Goal: Information Seeking & Learning: Find specific fact

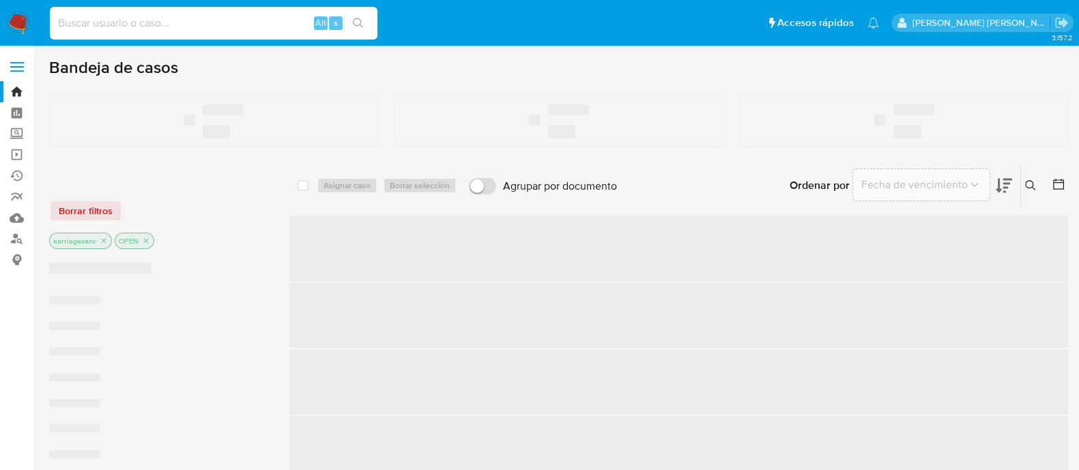
click at [227, 24] on input at bounding box center [214, 23] width 328 height 18
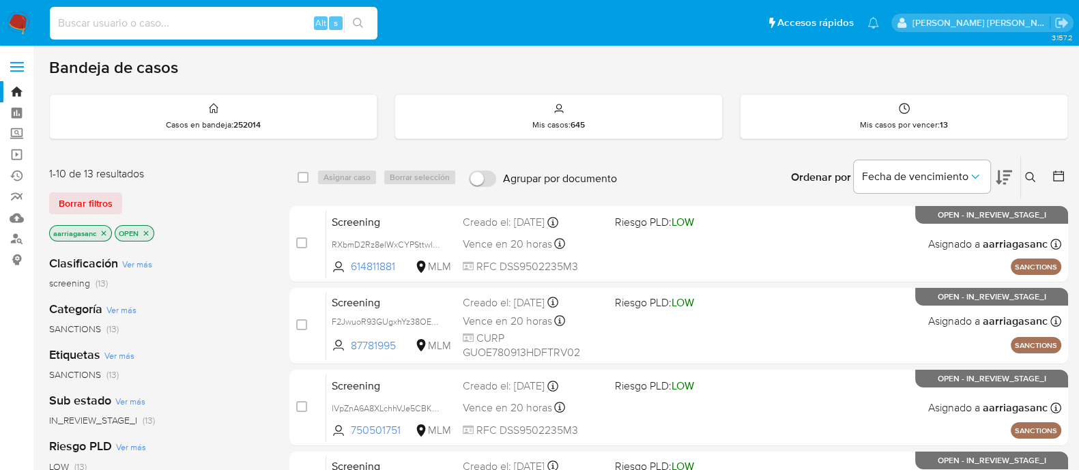
paste input "13360462"
type input "13360462"
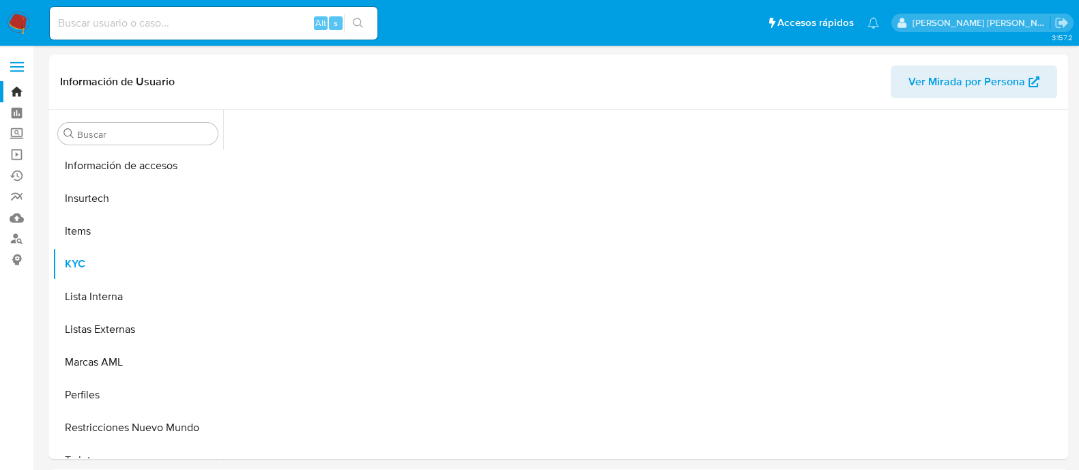
scroll to position [576, 0]
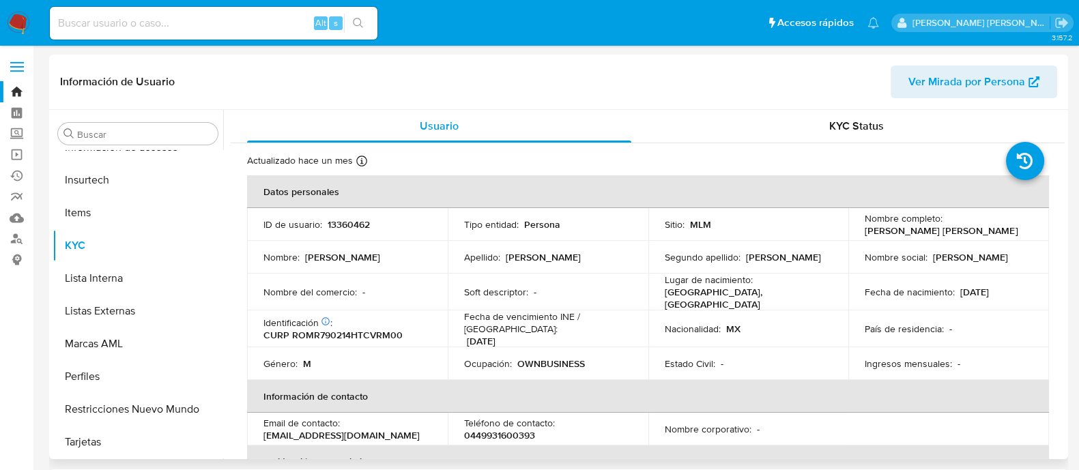
select select "10"
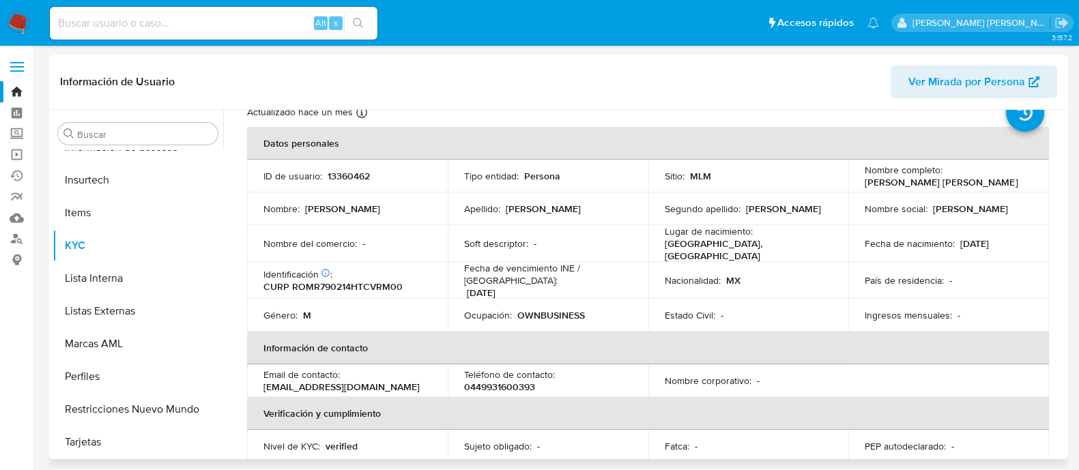
scroll to position [85, 0]
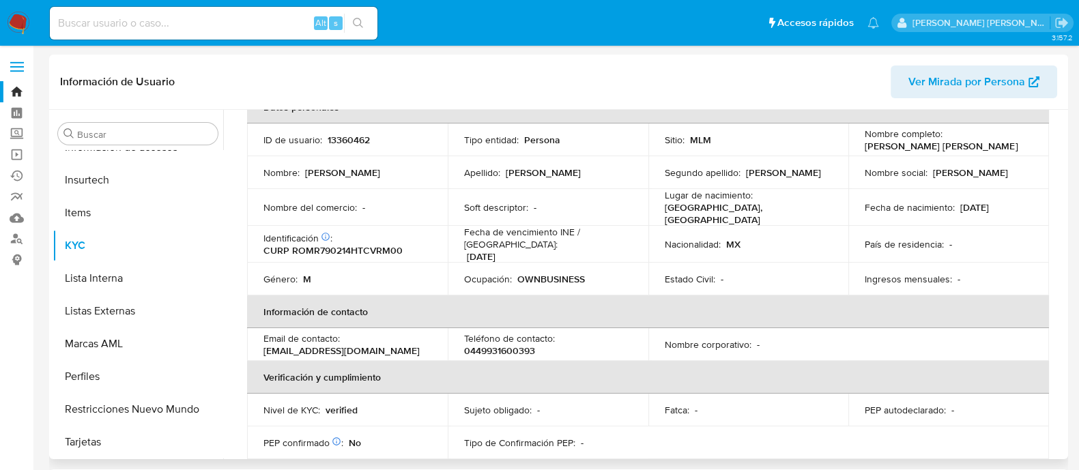
copy p "[PERSON_NAME] [PERSON_NAME]"
drag, startPoint x: 857, startPoint y: 147, endPoint x: 1011, endPoint y: 147, distance: 154.3
click at [1015, 147] on td "Nombre completo : [PERSON_NAME] [PERSON_NAME]" at bounding box center [949, 140] width 201 height 33
click at [347, 244] on p "CURP ROMR790214HTCVRM00" at bounding box center [333, 250] width 139 height 12
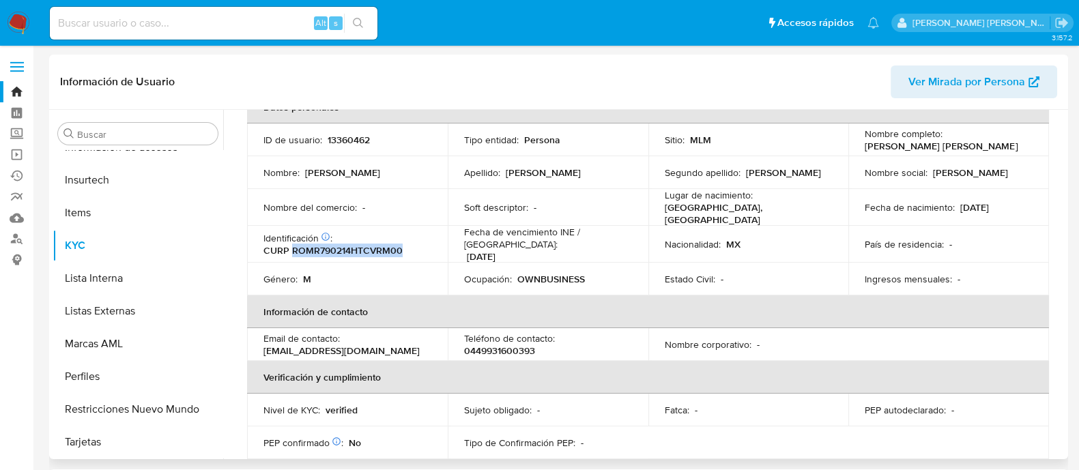
copy p "ROMR790214HTCVRM00"
drag, startPoint x: 954, startPoint y: 205, endPoint x: 1008, endPoint y: 205, distance: 54.6
click at [1008, 205] on div "Fecha de nacimiento : [DEMOGRAPHIC_DATA]" at bounding box center [949, 207] width 168 height 12
copy div "[DATE]"
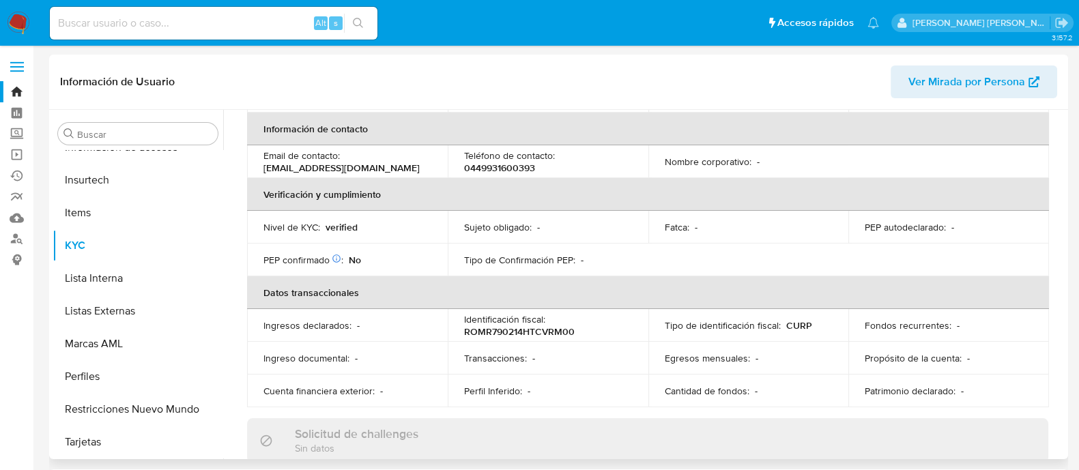
scroll to position [260, 0]
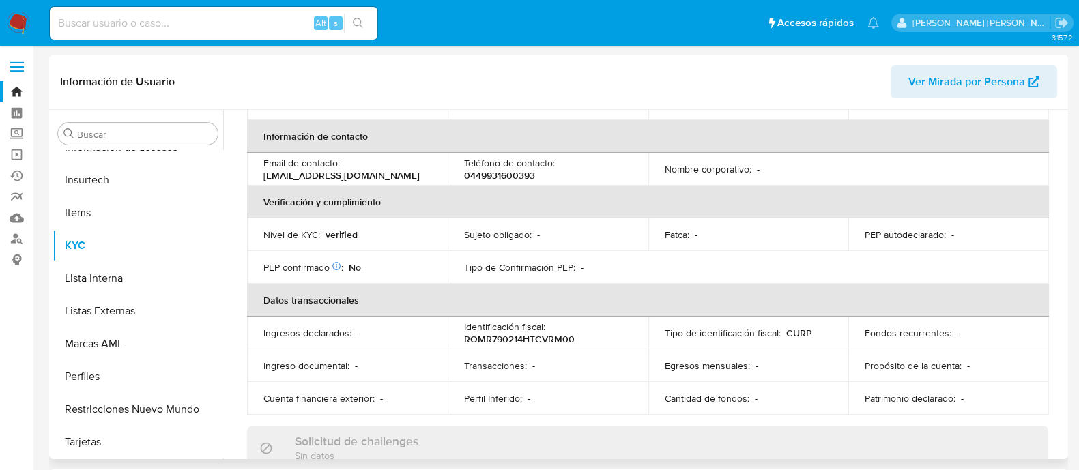
click at [301, 169] on p "[EMAIL_ADDRESS][DOMAIN_NAME]" at bounding box center [342, 175] width 156 height 12
copy p "alexrovirosa"
click at [286, 169] on p "[EMAIL_ADDRESS][DOMAIN_NAME]" at bounding box center [342, 175] width 156 height 12
drag, startPoint x: 266, startPoint y: 165, endPoint x: 328, endPoint y: 160, distance: 61.6
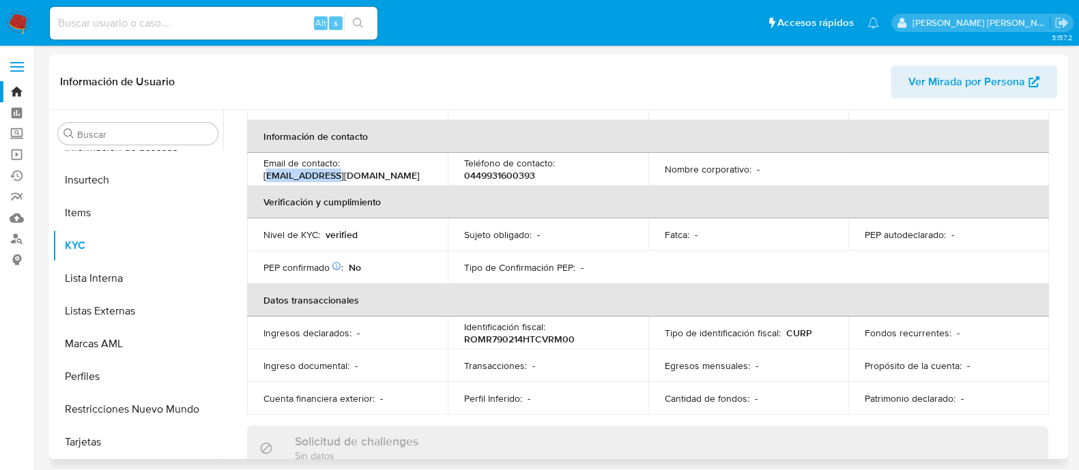
click at [328, 169] on p "[EMAIL_ADDRESS][DOMAIN_NAME]" at bounding box center [342, 175] width 156 height 12
drag, startPoint x: 369, startPoint y: 167, endPoint x: 264, endPoint y: 169, distance: 104.5
click at [264, 169] on div "Email de contacto : [EMAIL_ADDRESS][DOMAIN_NAME]" at bounding box center [348, 169] width 168 height 25
copy p "[EMAIL_ADDRESS][DOMAIN_NAME]"
click at [470, 169] on p "0449931600393" at bounding box center [499, 175] width 71 height 12
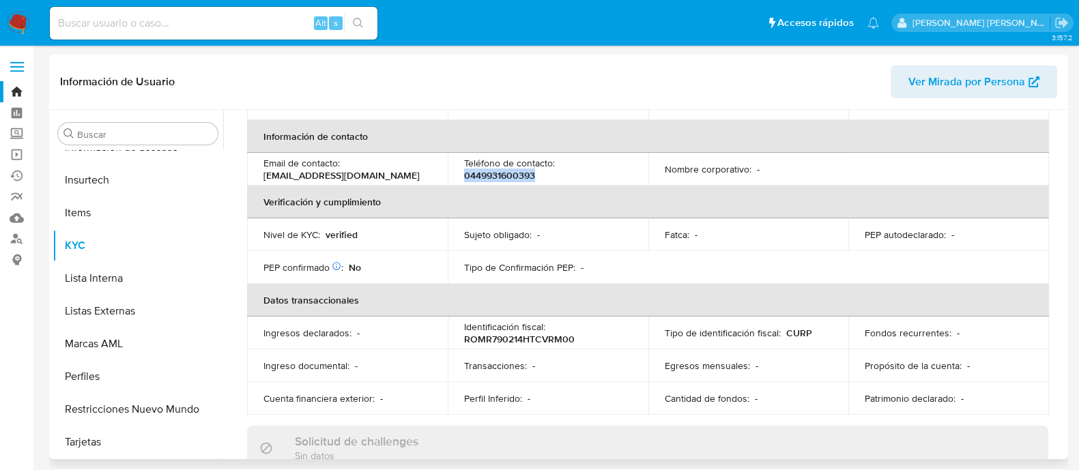
click at [470, 169] on p "0449931600393" at bounding box center [499, 175] width 71 height 12
copy p "0449931600393"
click at [229, 13] on div "Alt s" at bounding box center [214, 23] width 328 height 33
click at [229, 23] on input at bounding box center [214, 23] width 328 height 18
paste input "569056722"
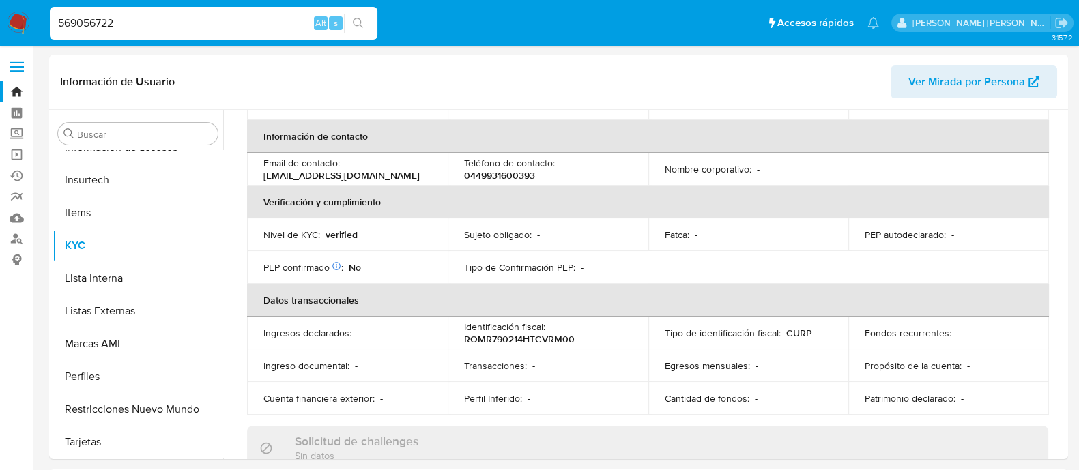
type input "569056722"
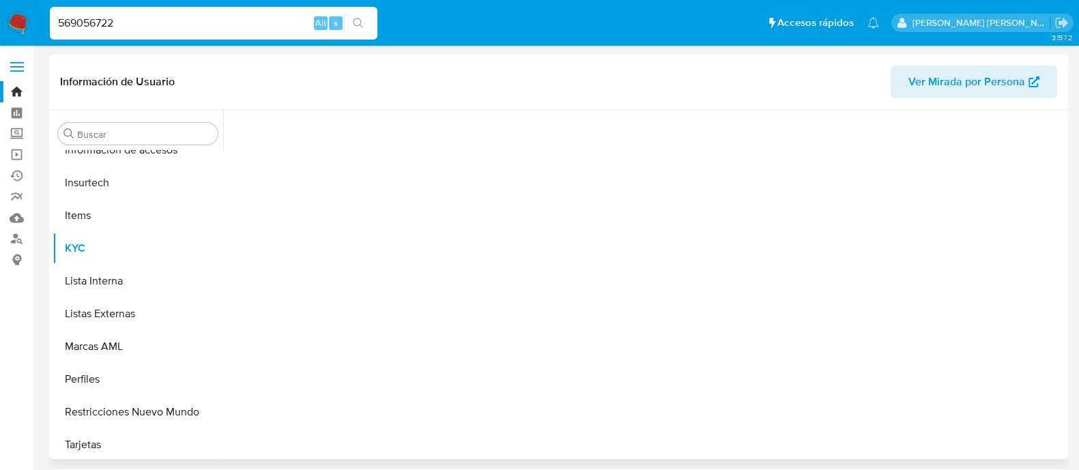
scroll to position [576, 0]
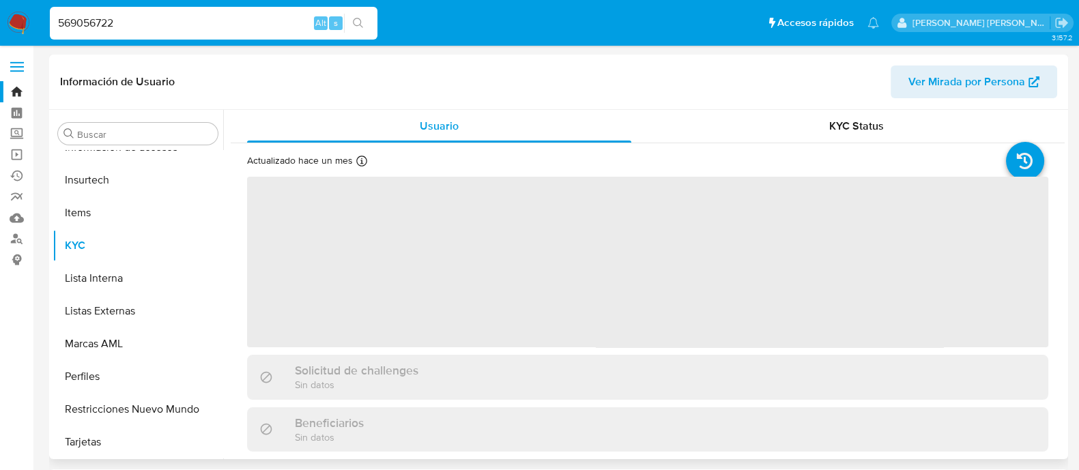
select select "10"
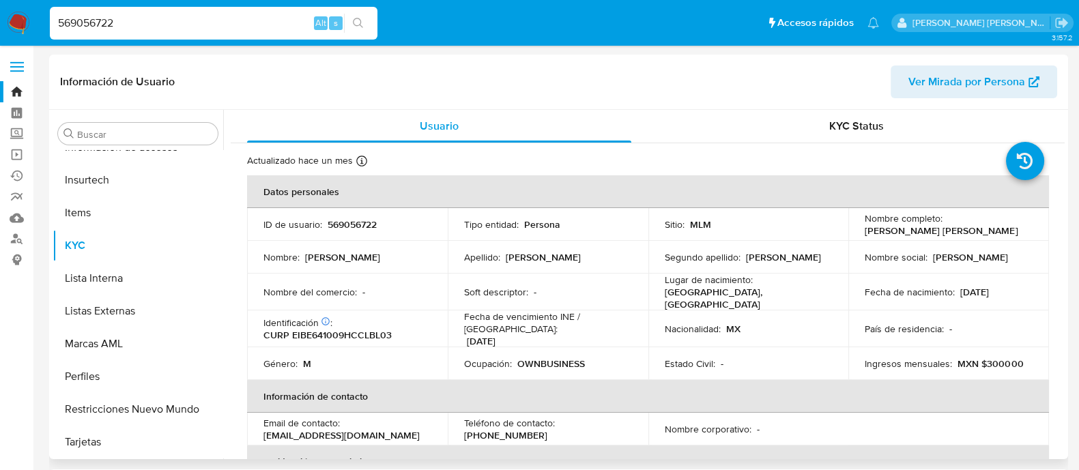
drag, startPoint x: 857, startPoint y: 231, endPoint x: 976, endPoint y: 229, distance: 119.5
click at [976, 229] on td "Nombre completo : [PERSON_NAME] [PERSON_NAME]" at bounding box center [949, 224] width 201 height 33
copy p "[PERSON_NAME] [PERSON_NAME]"
click at [372, 329] on p "CURP EIBE641009HCCLBL03" at bounding box center [328, 335] width 128 height 12
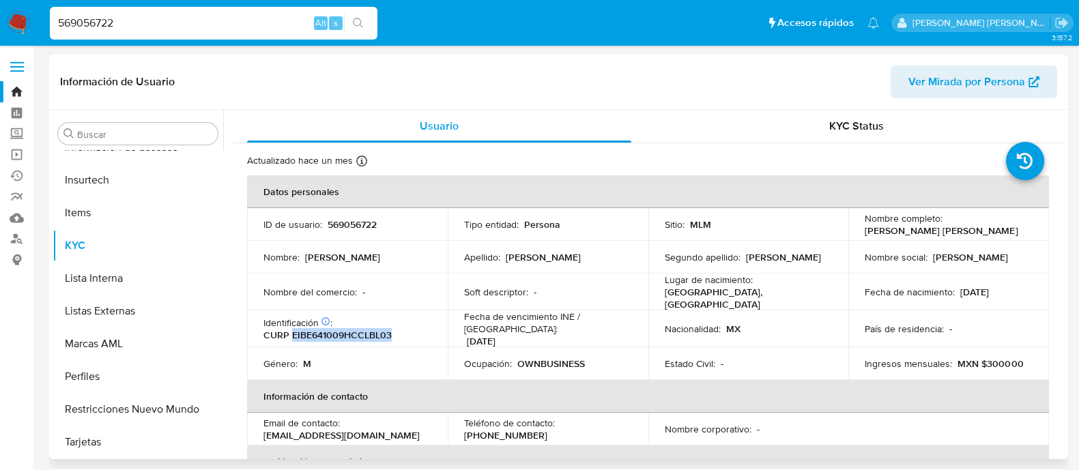
copy p "EIBE641009HCCLBL03"
copy p "[DATE]"
drag, startPoint x: 956, startPoint y: 289, endPoint x: 1010, endPoint y: 295, distance: 55.0
click at [1010, 295] on div "Fecha de nacimiento : [DEMOGRAPHIC_DATA]" at bounding box center [949, 292] width 168 height 12
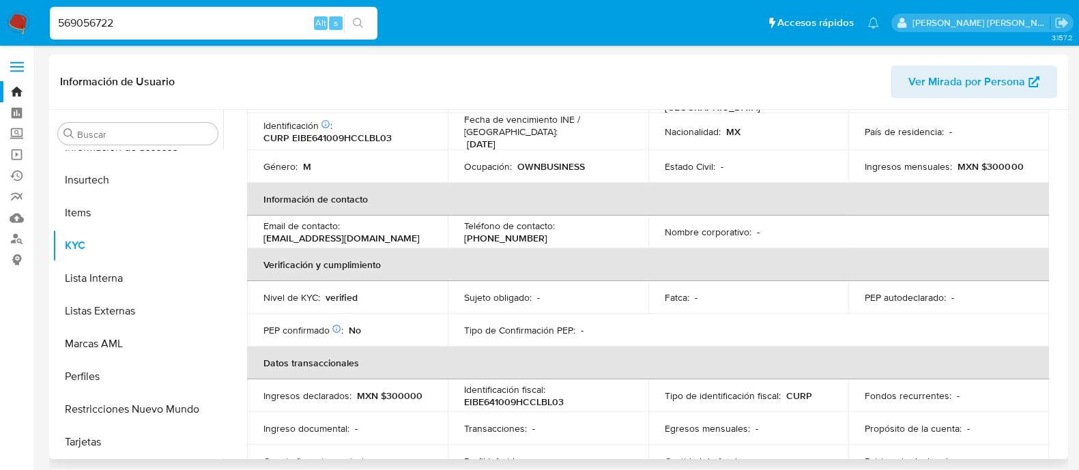
scroll to position [170, 0]
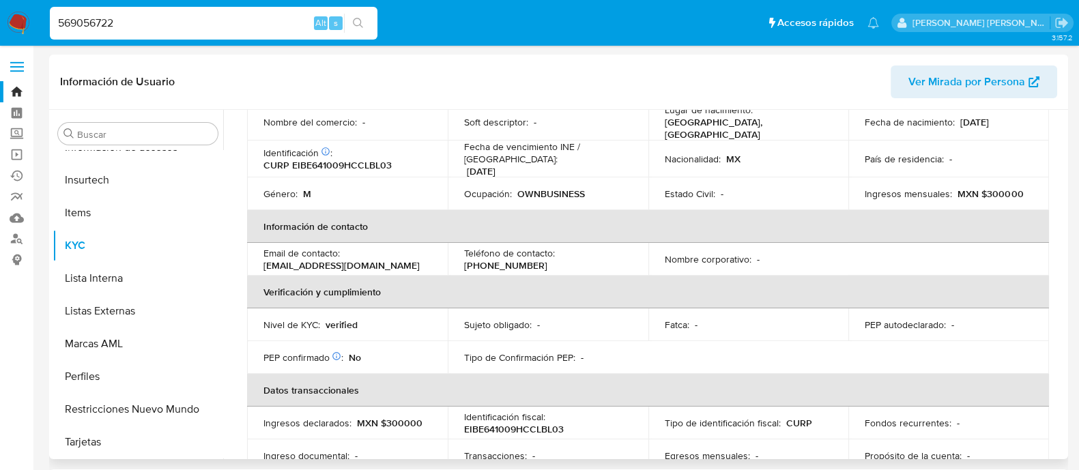
click at [297, 259] on p "[EMAIL_ADDRESS][DOMAIN_NAME]" at bounding box center [342, 265] width 156 height 12
copy div "Email de contacto : [EMAIL_ADDRESS][DOMAIN_NAME]"
click at [292, 259] on p "[EMAIL_ADDRESS][DOMAIN_NAME]" at bounding box center [342, 265] width 156 height 12
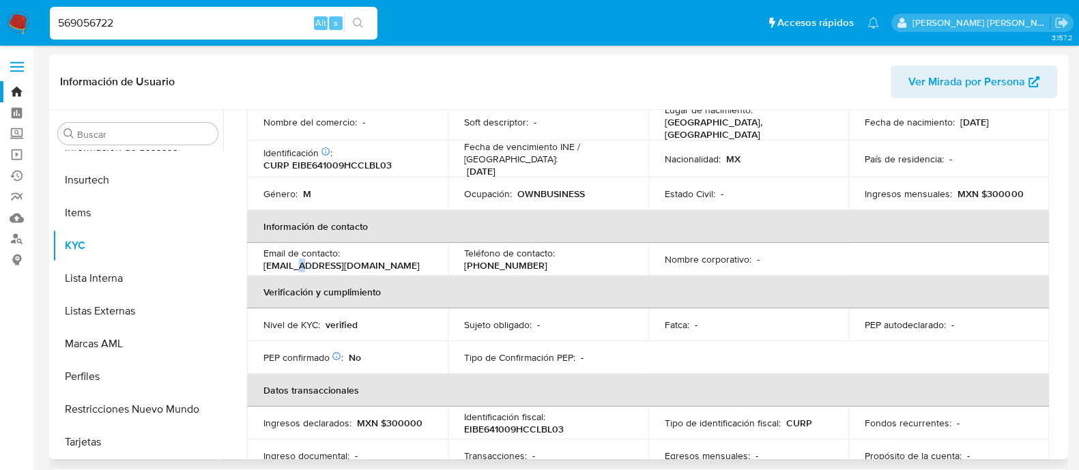
click at [292, 259] on p "[EMAIL_ADDRESS][DOMAIN_NAME]" at bounding box center [342, 265] width 156 height 12
click at [275, 262] on p "[EMAIL_ADDRESS][DOMAIN_NAME]" at bounding box center [342, 265] width 156 height 12
drag, startPoint x: 264, startPoint y: 257, endPoint x: 382, endPoint y: 259, distance: 118.8
click at [382, 259] on div "Email de contacto : [EMAIL_ADDRESS][DOMAIN_NAME]" at bounding box center [348, 259] width 168 height 25
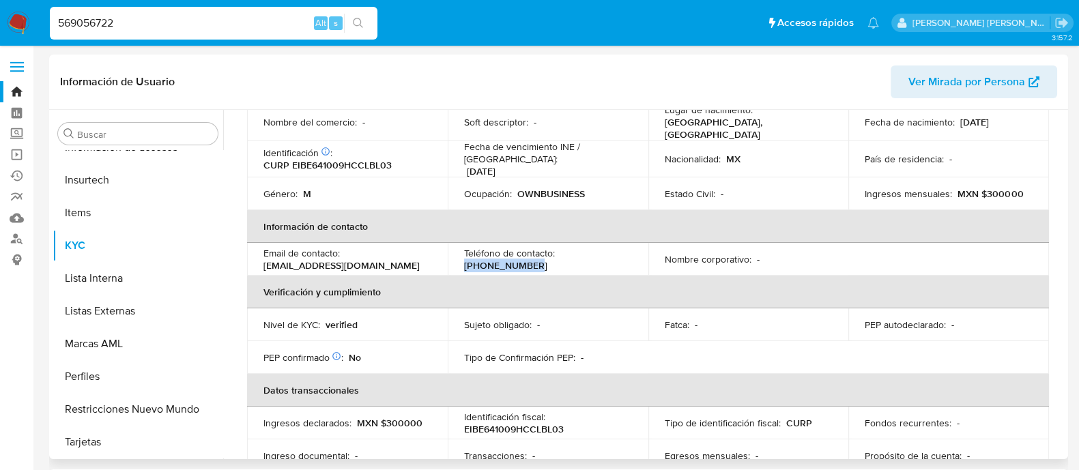
drag, startPoint x: 558, startPoint y: 250, endPoint x: 635, endPoint y: 248, distance: 76.5
click at [635, 248] on td "Teléfono de contacto : [PHONE_NUMBER]" at bounding box center [548, 259] width 201 height 33
click at [147, 27] on input "569056722" at bounding box center [214, 23] width 328 height 18
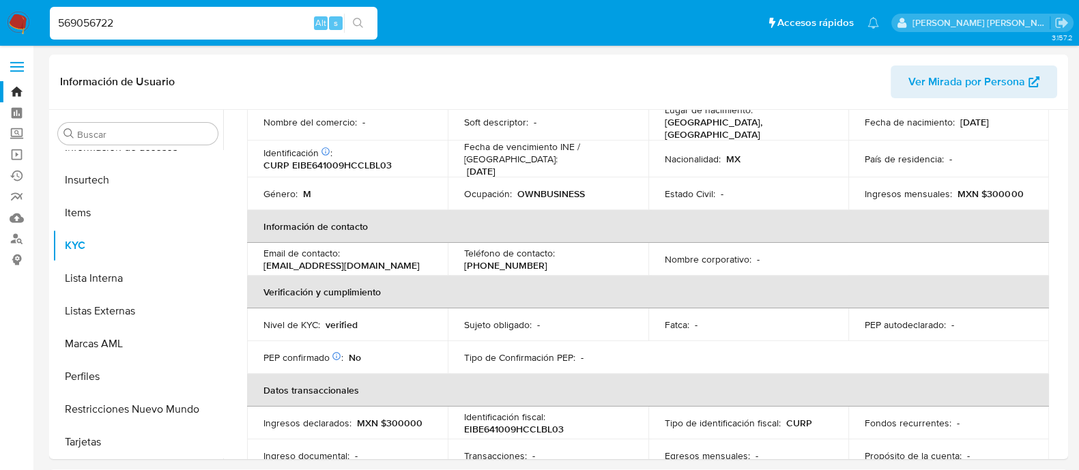
paste input "1114047"
type input "51114047"
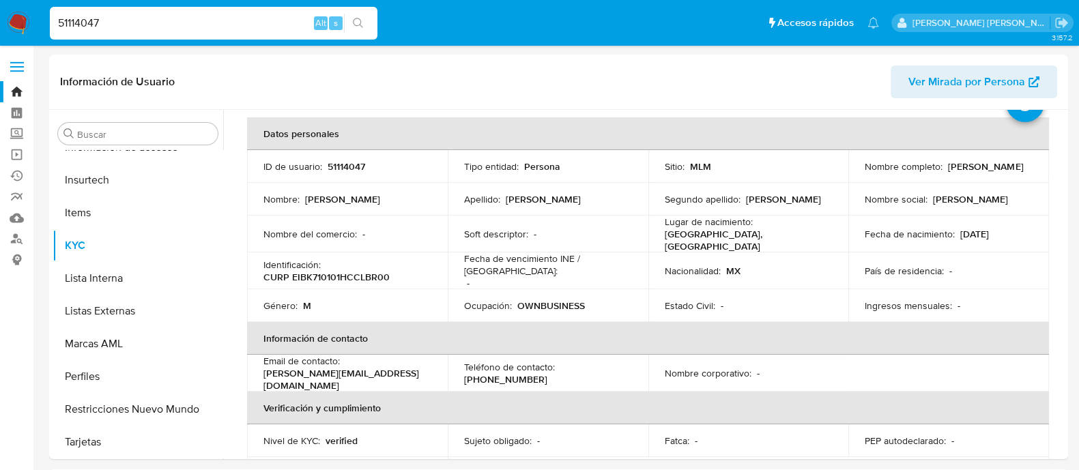
scroll to position [85, 0]
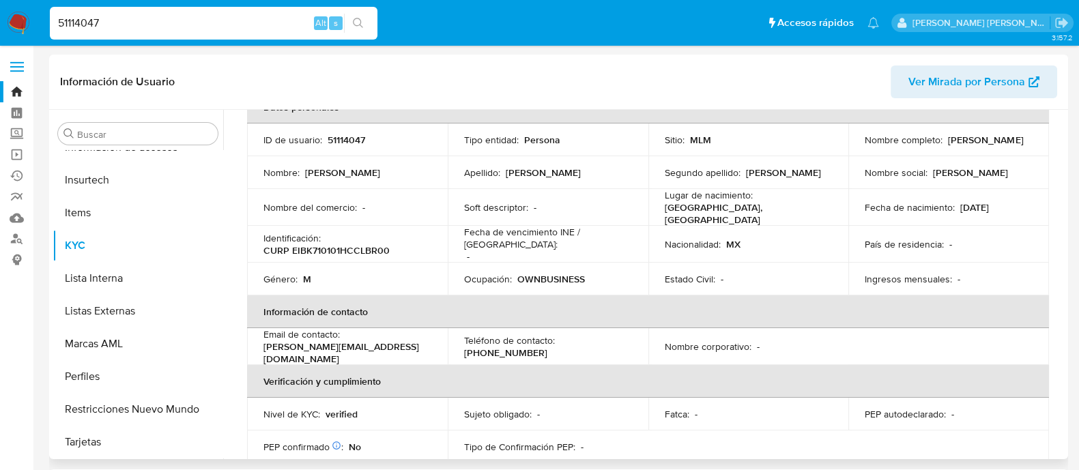
select select "10"
drag, startPoint x: 859, startPoint y: 148, endPoint x: 961, endPoint y: 141, distance: 101.9
click at [961, 141] on td "Nombre completo : [PERSON_NAME]" at bounding box center [949, 140] width 201 height 33
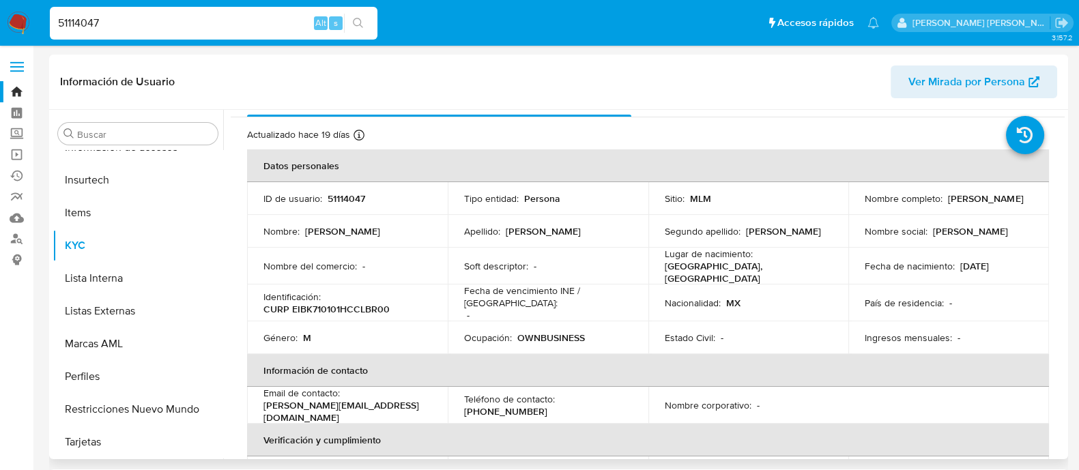
scroll to position [0, 0]
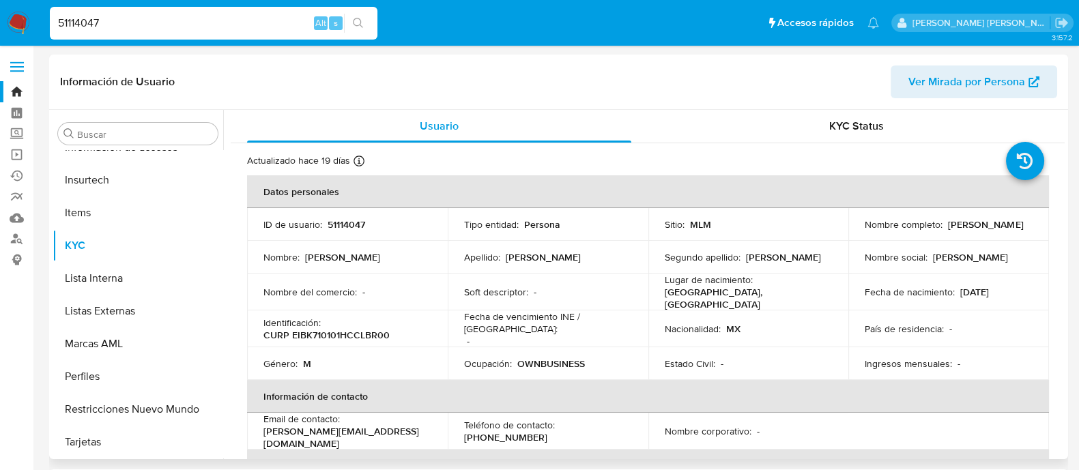
click at [340, 220] on p "51114047" at bounding box center [347, 224] width 38 height 12
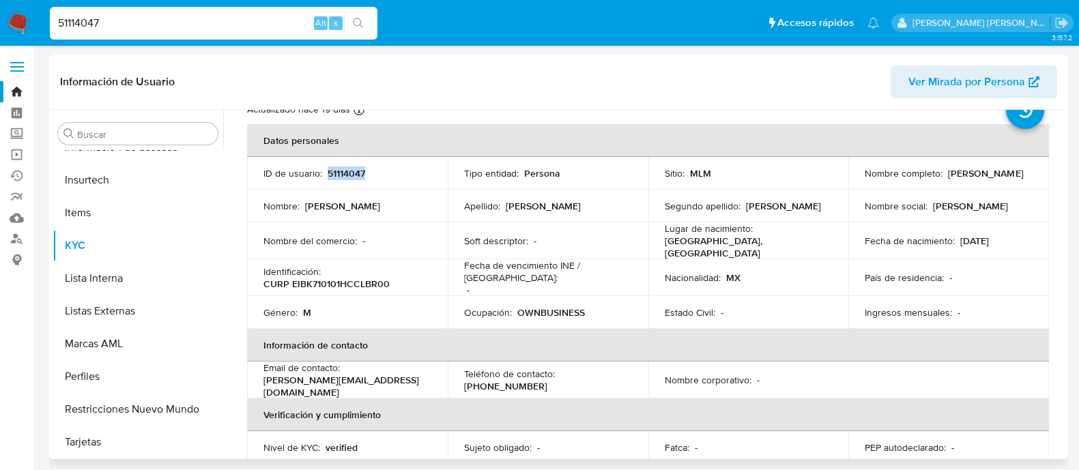
scroll to position [85, 0]
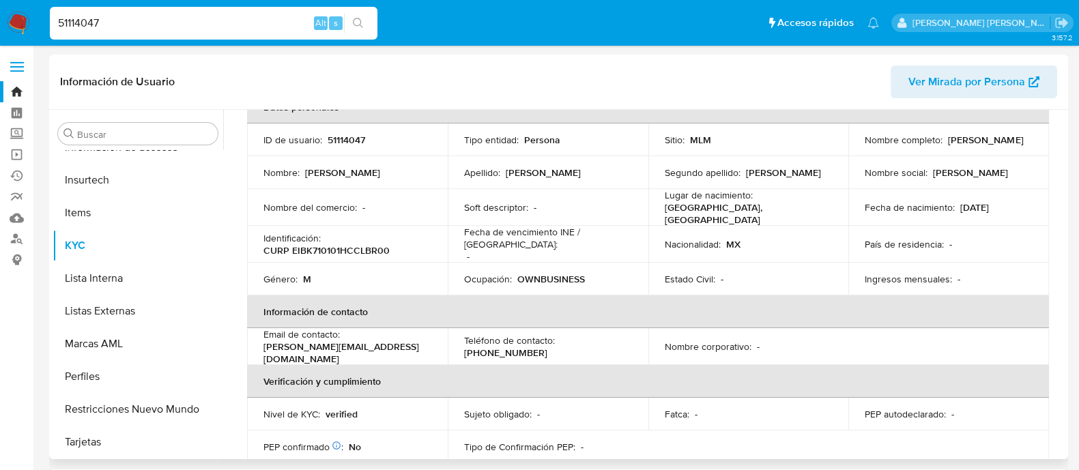
click at [339, 244] on p "CURP EIBK710101HCCLBR00" at bounding box center [327, 250] width 126 height 12
drag, startPoint x: 953, startPoint y: 205, endPoint x: 1007, endPoint y: 198, distance: 54.5
click at [1007, 201] on div "Fecha de nacimiento : [DEMOGRAPHIC_DATA]" at bounding box center [949, 207] width 168 height 12
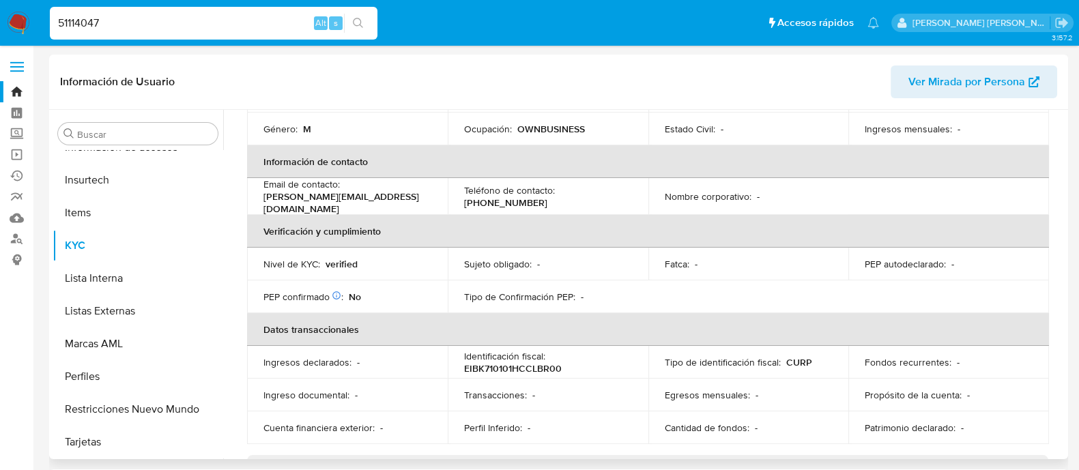
scroll to position [170, 0]
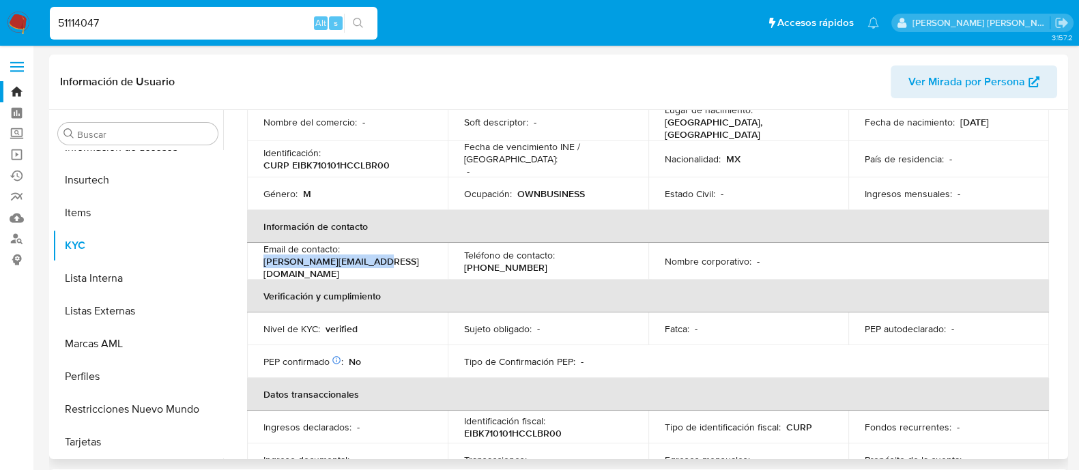
drag, startPoint x: 259, startPoint y: 255, endPoint x: 379, endPoint y: 255, distance: 119.5
click at [379, 255] on td "Email de contacto : [PERSON_NAME][EMAIL_ADDRESS][DOMAIN_NAME]" at bounding box center [347, 261] width 201 height 37
drag, startPoint x: 554, startPoint y: 255, endPoint x: 627, endPoint y: 251, distance: 73.2
click at [627, 251] on div "Teléfono de contacto : [PHONE_NUMBER]" at bounding box center [548, 261] width 168 height 25
click at [157, 18] on input "51114047" at bounding box center [214, 23] width 328 height 18
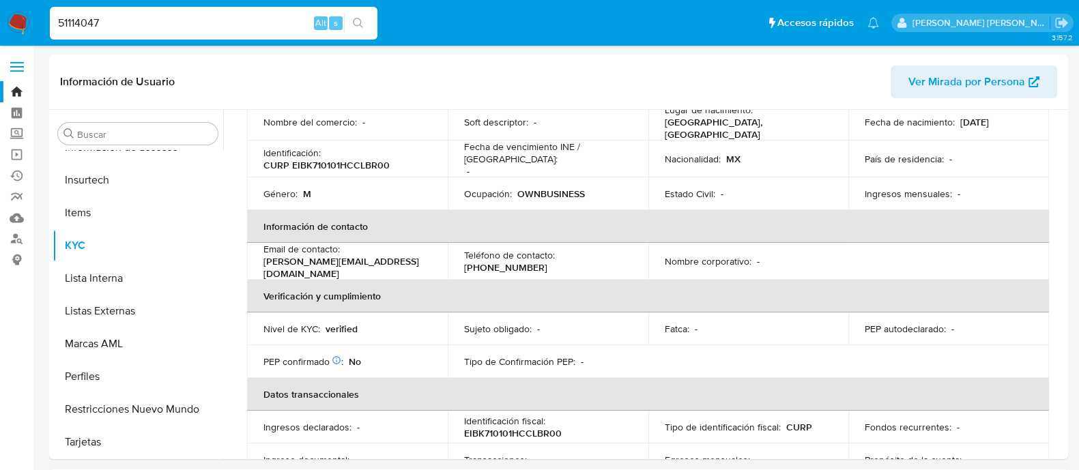
click at [157, 18] on input "51114047" at bounding box center [214, 23] width 328 height 18
paste input "378960046"
type input "378960046"
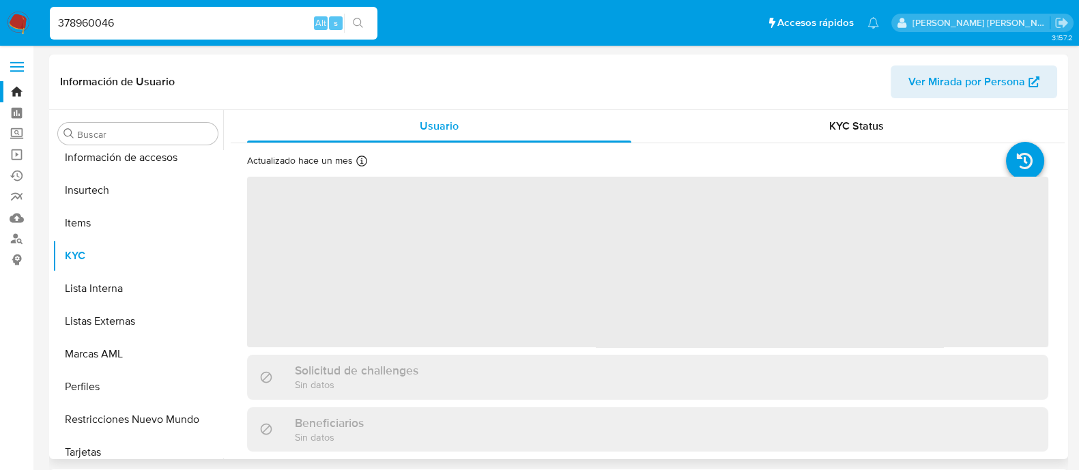
scroll to position [576, 0]
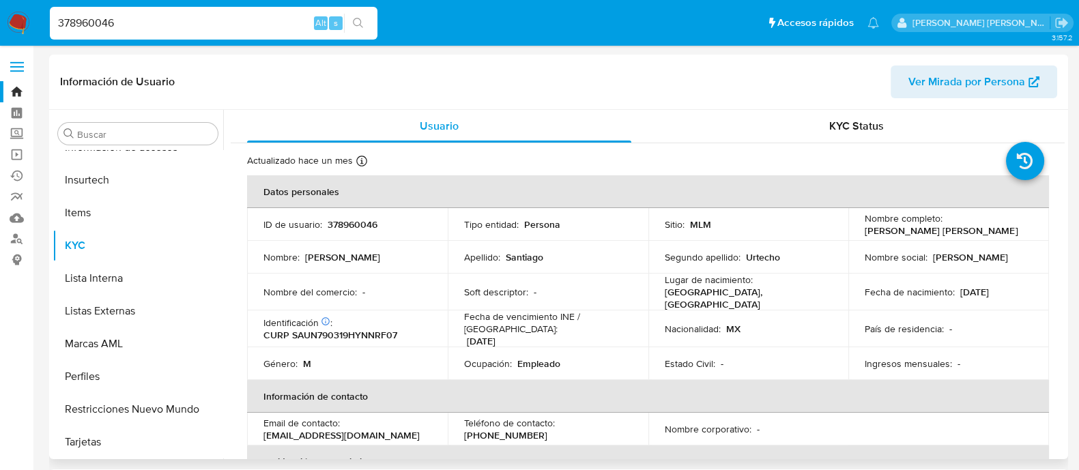
select select "10"
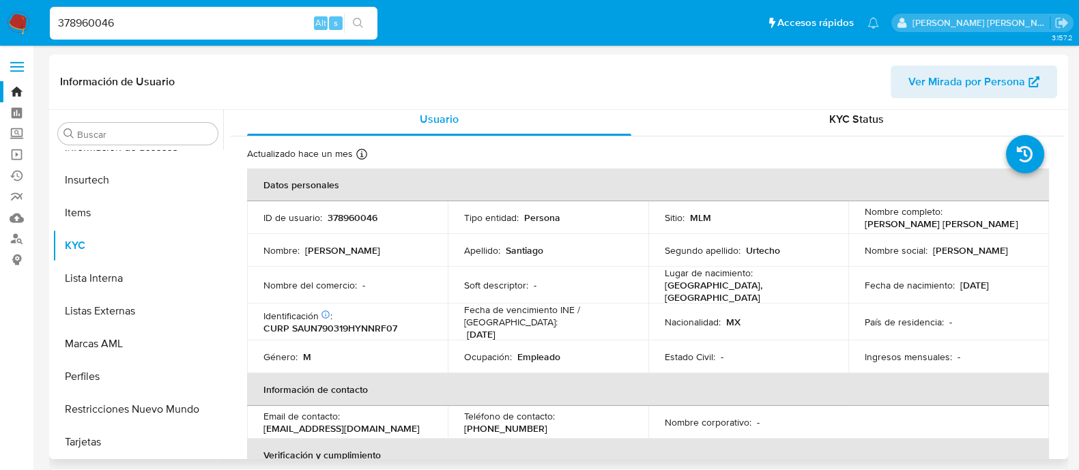
scroll to position [0, 0]
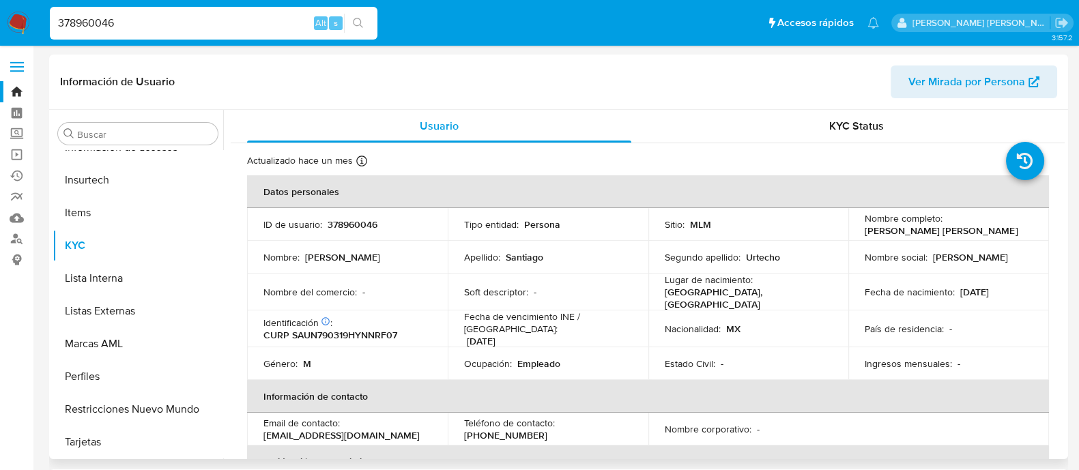
drag, startPoint x: 860, startPoint y: 231, endPoint x: 995, endPoint y: 232, distance: 134.5
click at [995, 232] on td "Nombre completo : [PERSON_NAME] [PERSON_NAME]" at bounding box center [949, 224] width 201 height 33
click at [375, 329] on p "CURP SAUN790319HYNNRF07" at bounding box center [331, 335] width 134 height 12
drag, startPoint x: 957, startPoint y: 290, endPoint x: 1027, endPoint y: 293, distance: 70.4
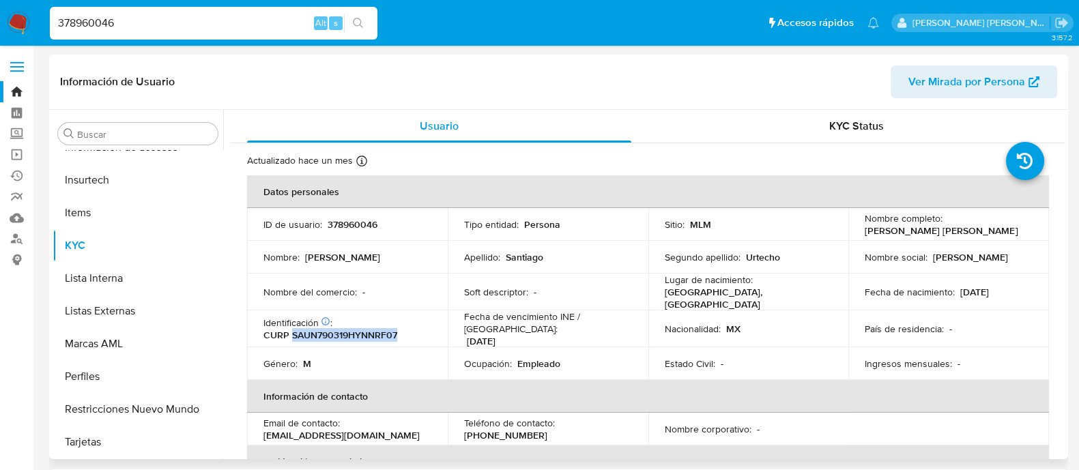
click at [1027, 293] on td "Fecha de nacimiento : [DEMOGRAPHIC_DATA]" at bounding box center [949, 292] width 201 height 37
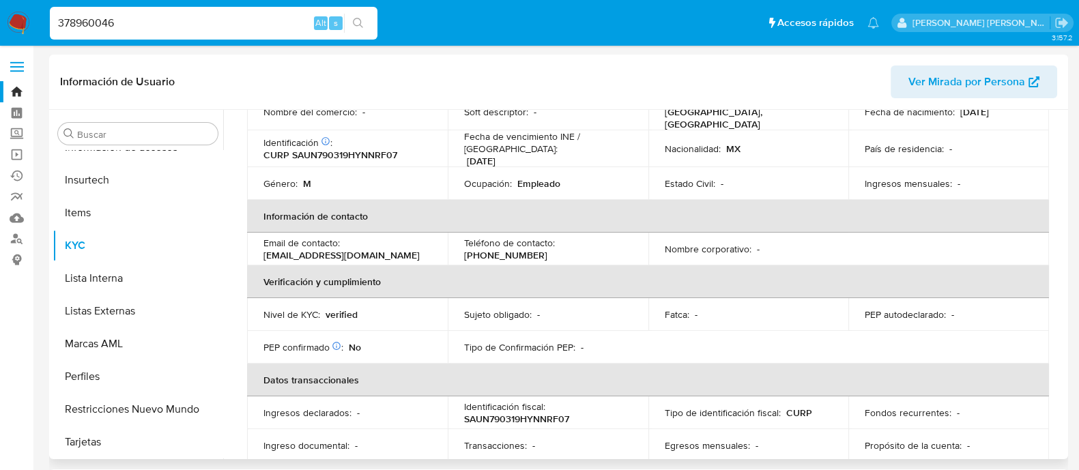
scroll to position [175, 0]
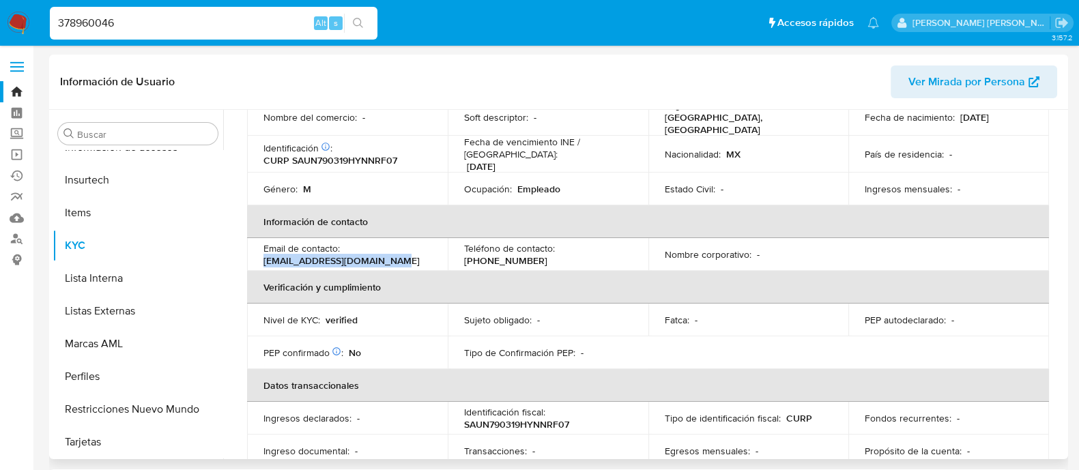
drag, startPoint x: 387, startPoint y: 254, endPoint x: 263, endPoint y: 253, distance: 124.2
click at [264, 253] on div "Email de contacto : [EMAIL_ADDRESS][DOMAIN_NAME]" at bounding box center [348, 254] width 168 height 25
drag, startPoint x: 558, startPoint y: 245, endPoint x: 622, endPoint y: 244, distance: 63.5
click at [622, 244] on div "Teléfono de contacto : [PHONE_NUMBER]" at bounding box center [548, 254] width 168 height 25
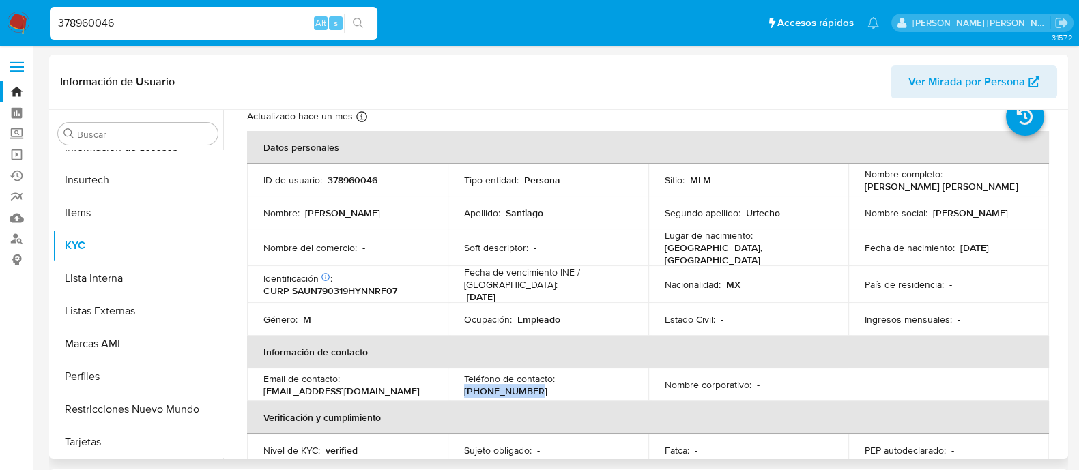
scroll to position [0, 0]
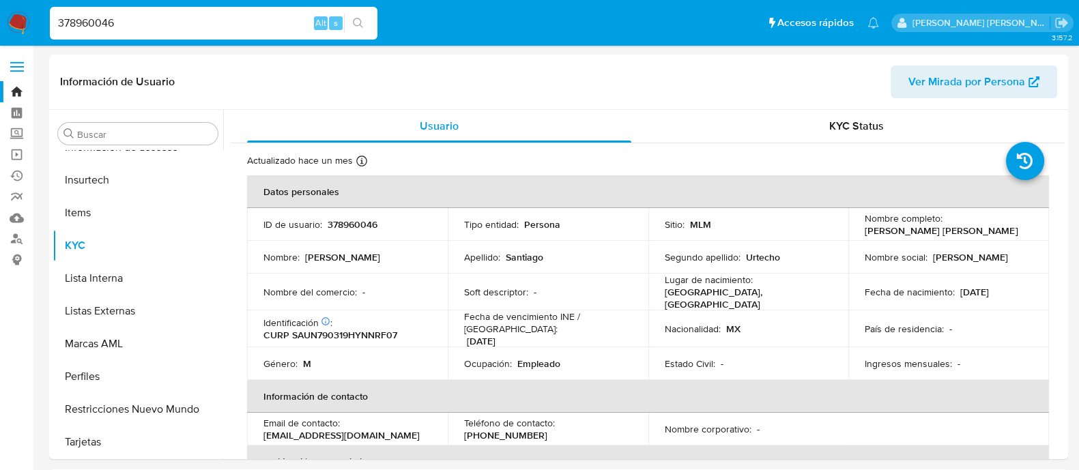
click at [199, 28] on input "378960046" at bounding box center [214, 23] width 328 height 18
paste input "21418052"
type input "21418052"
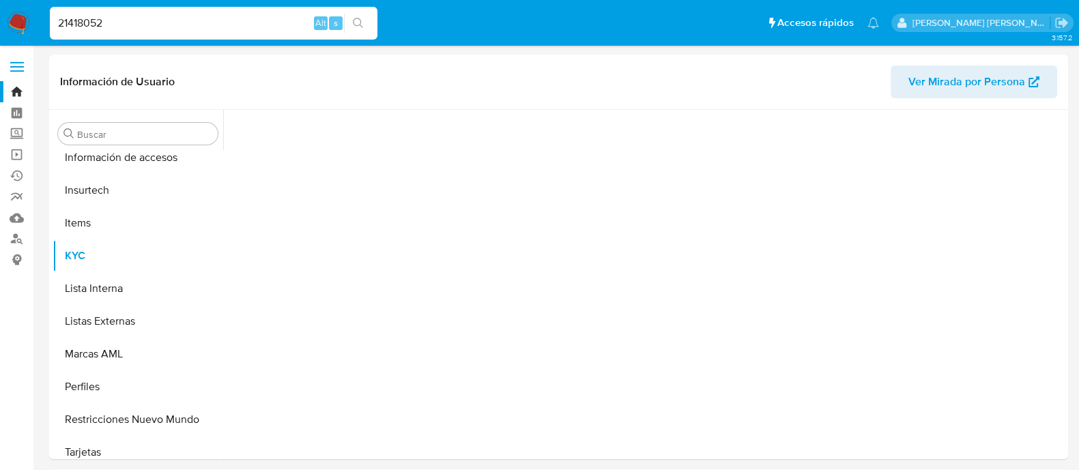
scroll to position [576, 0]
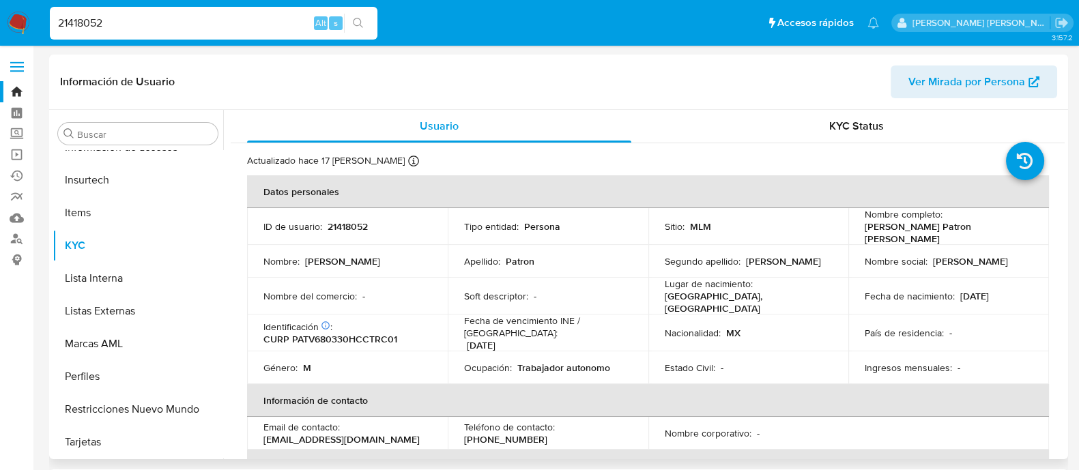
select select "10"
drag, startPoint x: 862, startPoint y: 227, endPoint x: 973, endPoint y: 224, distance: 112.0
click at [973, 224] on div "Nombre completo : [PERSON_NAME] Patron [PERSON_NAME]" at bounding box center [949, 226] width 168 height 37
click at [942, 229] on p "[PERSON_NAME] Patron [PERSON_NAME]" at bounding box center [946, 233] width 162 height 25
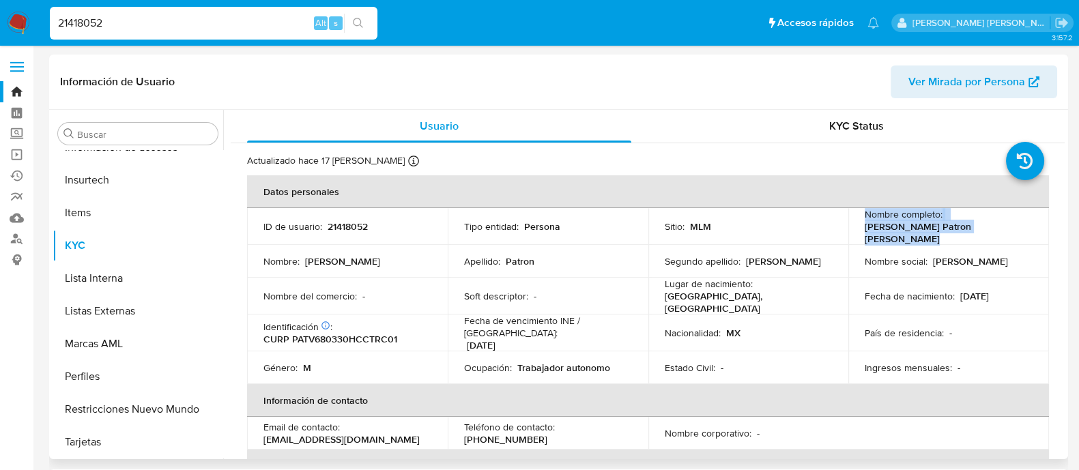
click at [942, 229] on p "[PERSON_NAME] Patron [PERSON_NAME]" at bounding box center [946, 233] width 162 height 25
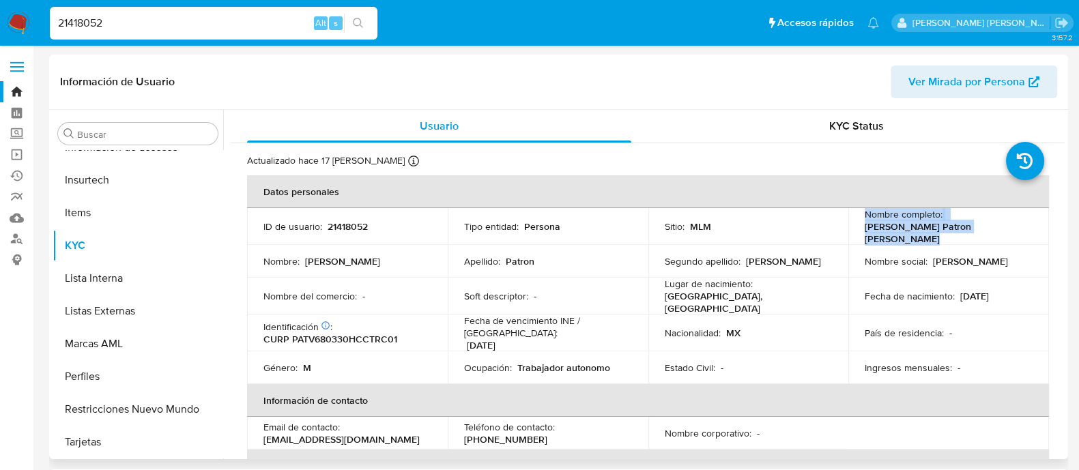
click at [942, 229] on p "[PERSON_NAME] Patron [PERSON_NAME]" at bounding box center [946, 233] width 162 height 25
click at [857, 231] on td "Nombre completo : [PERSON_NAME] Patron [PERSON_NAME]" at bounding box center [949, 226] width 201 height 37
drag, startPoint x: 860, startPoint y: 230, endPoint x: 976, endPoint y: 227, distance: 116.1
click at [976, 227] on td "Nombre completo : [PERSON_NAME] Patron [PERSON_NAME]" at bounding box center [949, 226] width 201 height 37
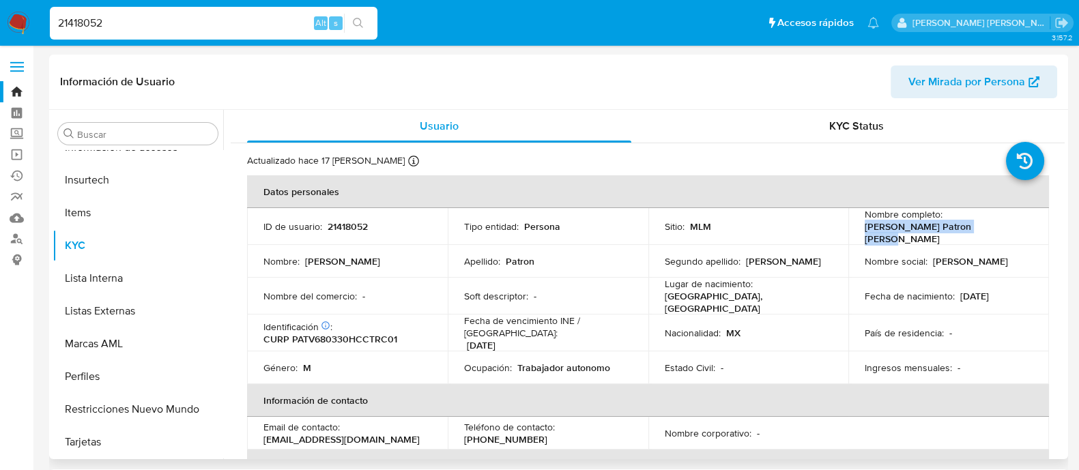
drag, startPoint x: 956, startPoint y: 289, endPoint x: 1017, endPoint y: 287, distance: 61.5
click at [1017, 290] on div "Fecha de nacimiento : [DEMOGRAPHIC_DATA]" at bounding box center [949, 296] width 168 height 12
click at [361, 333] on p "CURP PATV680330HCCTRC01" at bounding box center [331, 339] width 134 height 12
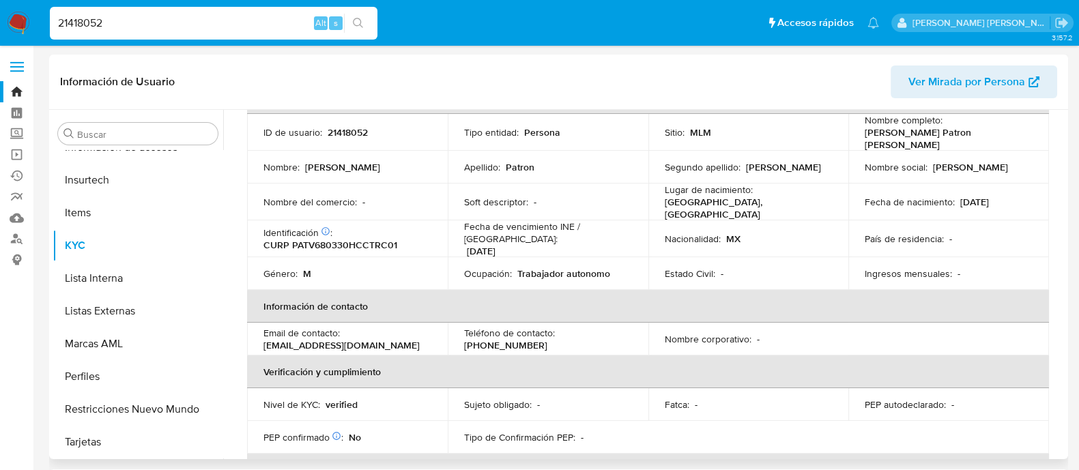
scroll to position [89, 0]
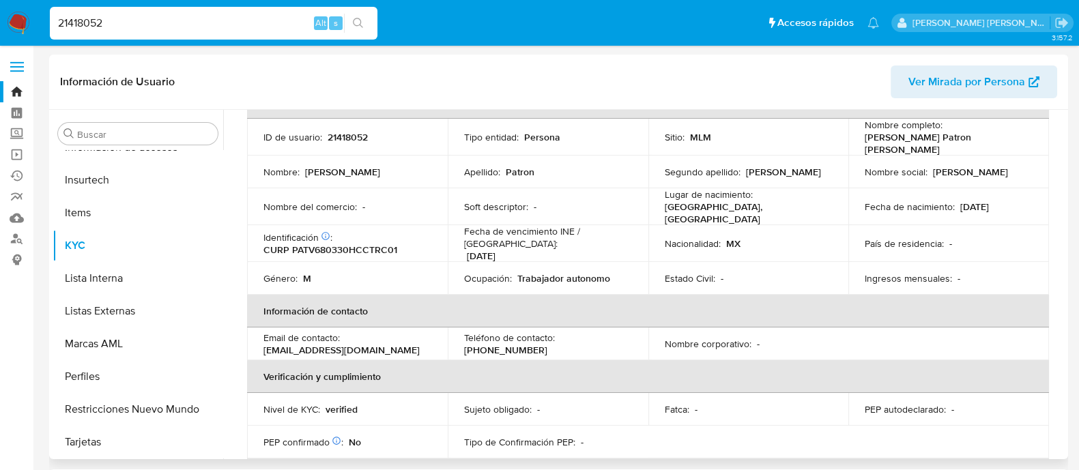
click at [309, 344] on p "[EMAIL_ADDRESS][DOMAIN_NAME]" at bounding box center [342, 350] width 156 height 12
drag, startPoint x: 266, startPoint y: 335, endPoint x: 279, endPoint y: 332, distance: 13.8
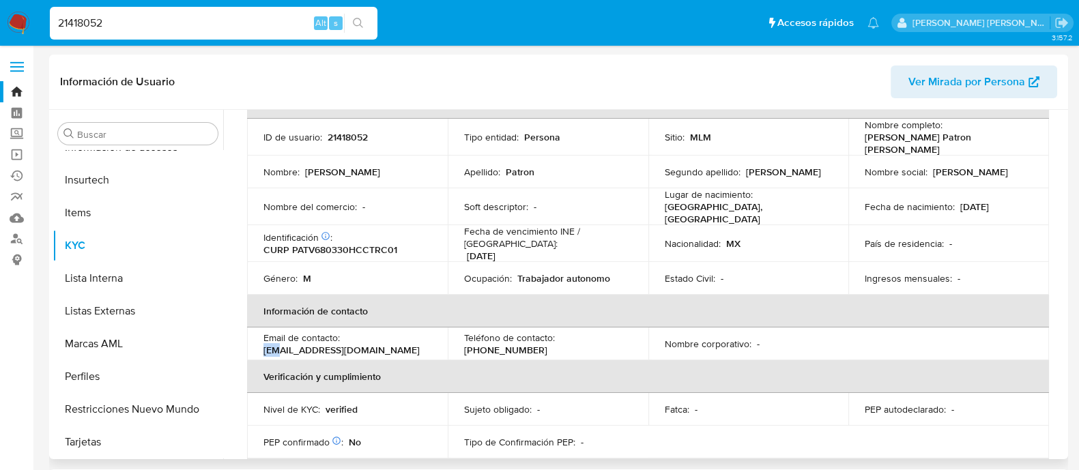
click at [279, 344] on p "[EMAIL_ADDRESS][DOMAIN_NAME]" at bounding box center [342, 350] width 156 height 12
drag, startPoint x: 557, startPoint y: 329, endPoint x: 627, endPoint y: 335, distance: 69.8
click at [627, 335] on div "Teléfono de contacto : [PHONE_NUMBER]" at bounding box center [548, 344] width 168 height 25
click at [180, 17] on input "21418052" at bounding box center [214, 23] width 328 height 18
click at [180, 16] on input "21418052" at bounding box center [214, 23] width 328 height 18
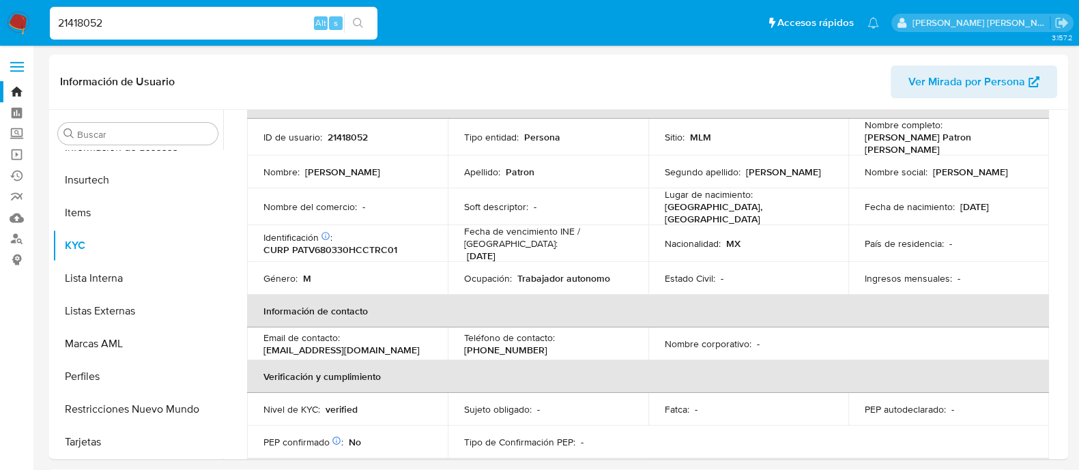
paste input "77982001"
type input "77982001"
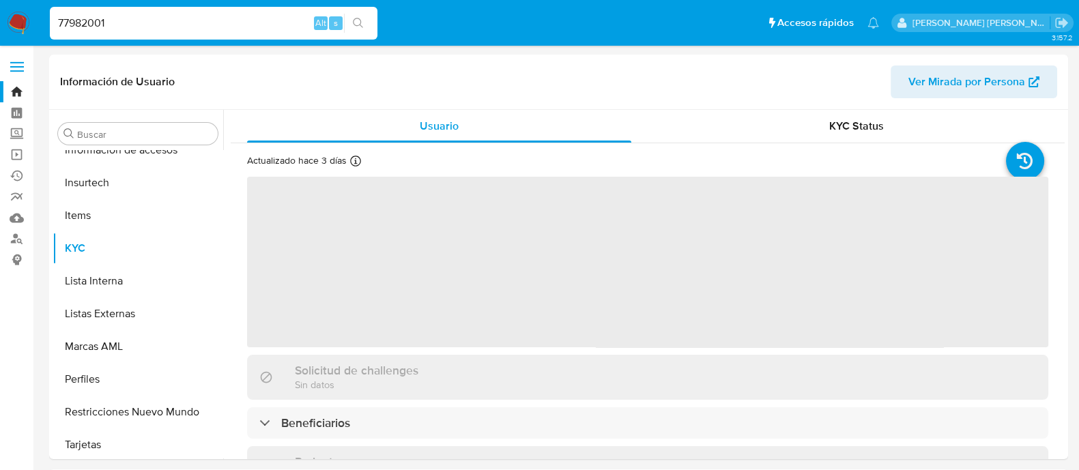
scroll to position [576, 0]
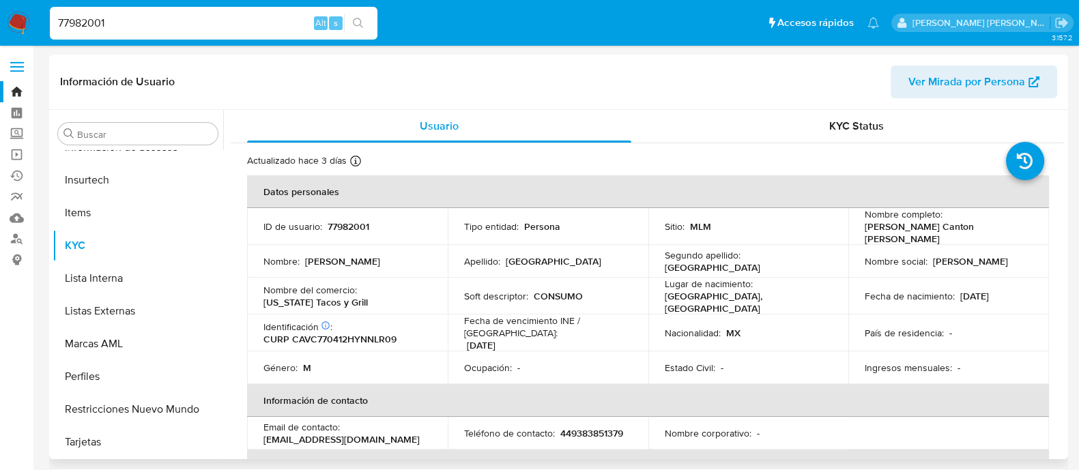
select select "10"
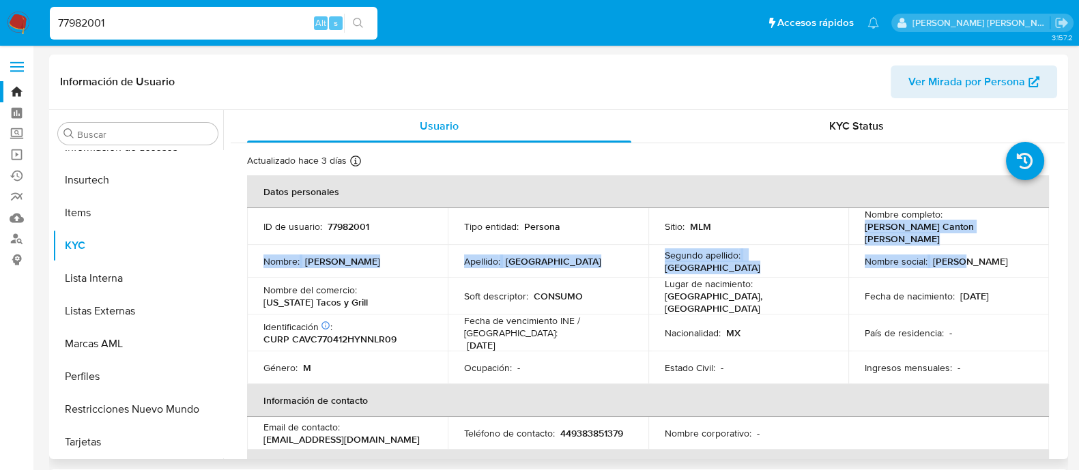
drag, startPoint x: 858, startPoint y: 233, endPoint x: 1002, endPoint y: 242, distance: 144.3
click at [1002, 242] on tbody "ID de usuario : 77982001 Tipo entidad : Persona Sitio : MLM Nombre completo : […" at bounding box center [648, 296] width 802 height 176
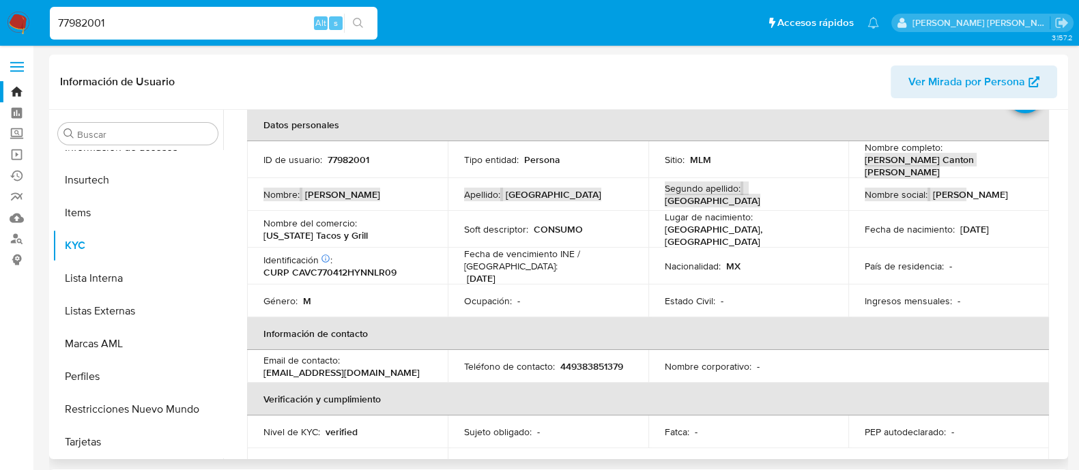
scroll to position [0, 0]
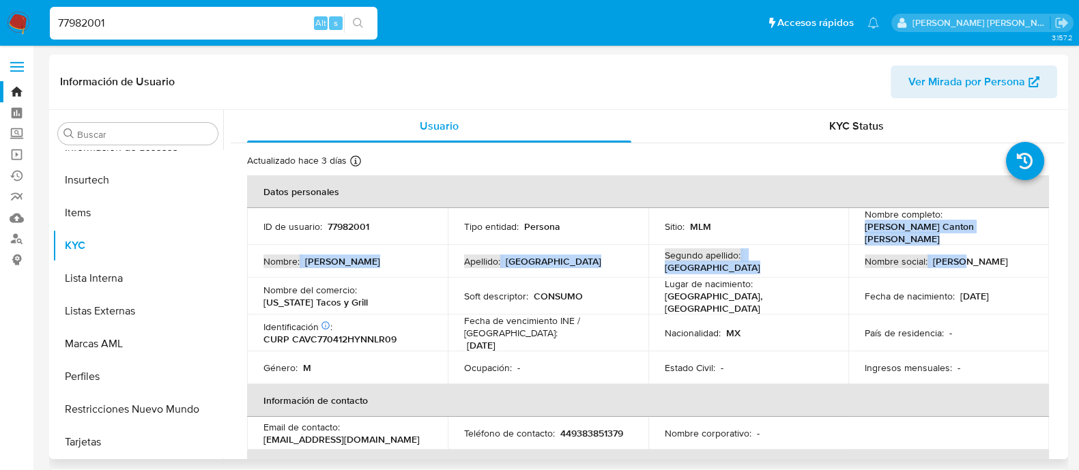
click at [869, 267] on td "Nombre social : [PERSON_NAME]" at bounding box center [949, 261] width 201 height 33
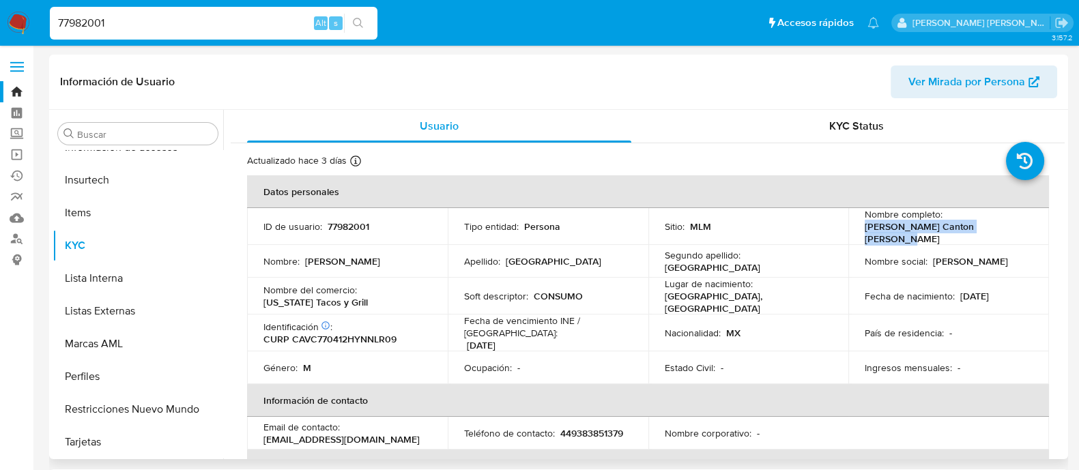
drag, startPoint x: 864, startPoint y: 233, endPoint x: 1001, endPoint y: 230, distance: 137.2
click at [1001, 230] on div "Nombre completo : [PERSON_NAME] Canton [PERSON_NAME]" at bounding box center [949, 226] width 168 height 37
drag, startPoint x: 956, startPoint y: 288, endPoint x: 1013, endPoint y: 288, distance: 57.3
click at [1011, 290] on div "Fecha de nacimiento : [DEMOGRAPHIC_DATA]" at bounding box center [949, 296] width 168 height 12
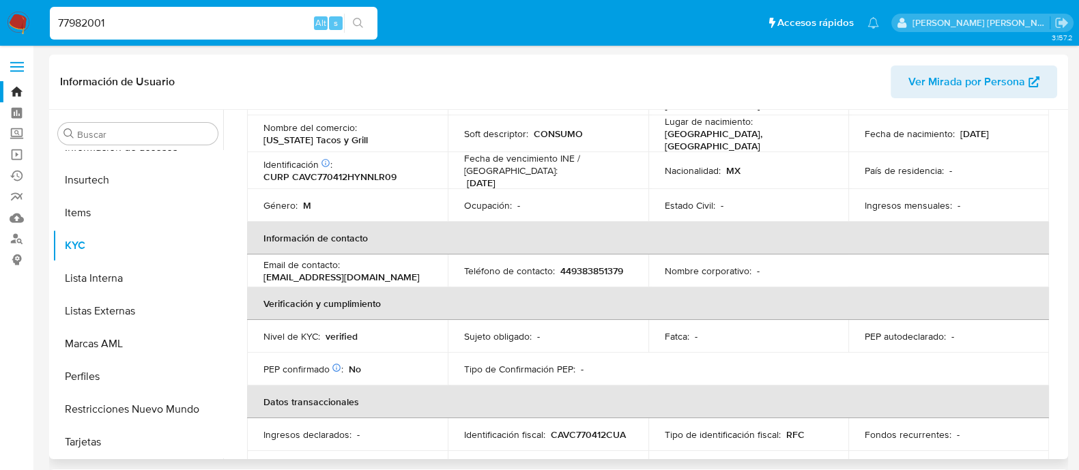
scroll to position [162, 0]
click at [324, 272] on p "[EMAIL_ADDRESS][DOMAIN_NAME]" at bounding box center [342, 278] width 156 height 12
click at [316, 272] on p "[EMAIL_ADDRESS][DOMAIN_NAME]" at bounding box center [342, 278] width 156 height 12
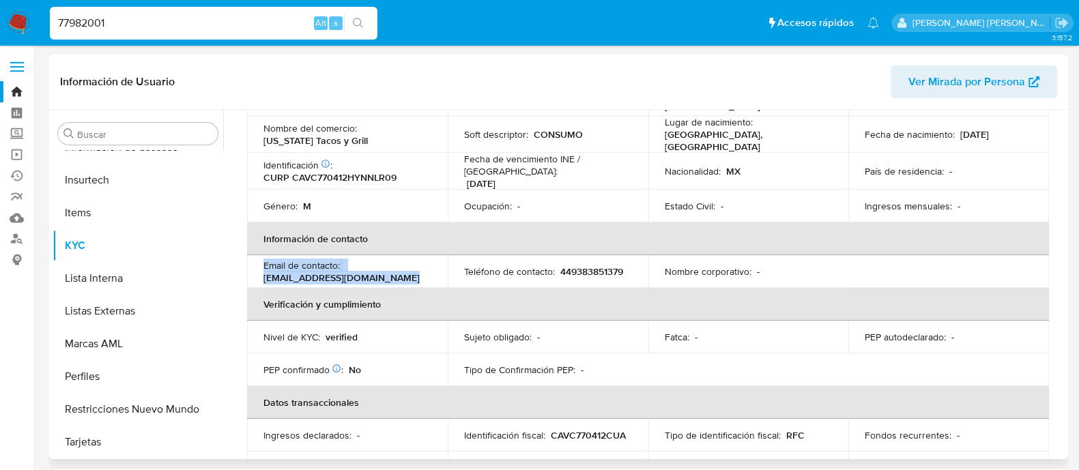
click at [259, 268] on td "Email de contacto : [EMAIL_ADDRESS][DOMAIN_NAME]" at bounding box center [347, 271] width 201 height 33
drag, startPoint x: 264, startPoint y: 264, endPoint x: 385, endPoint y: 267, distance: 120.9
click at [385, 267] on div "Email de contacto : [EMAIL_ADDRESS][DOMAIN_NAME]" at bounding box center [348, 271] width 168 height 25
drag, startPoint x: 558, startPoint y: 258, endPoint x: 625, endPoint y: 256, distance: 67.6
click at [625, 266] on div "Teléfono de contacto : [PHONE_NUMBER]" at bounding box center [548, 272] width 168 height 12
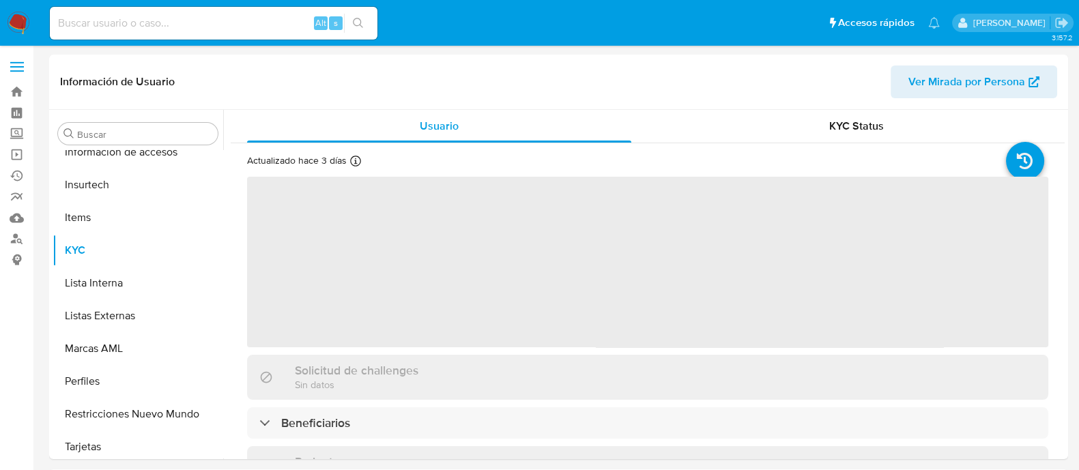
scroll to position [576, 0]
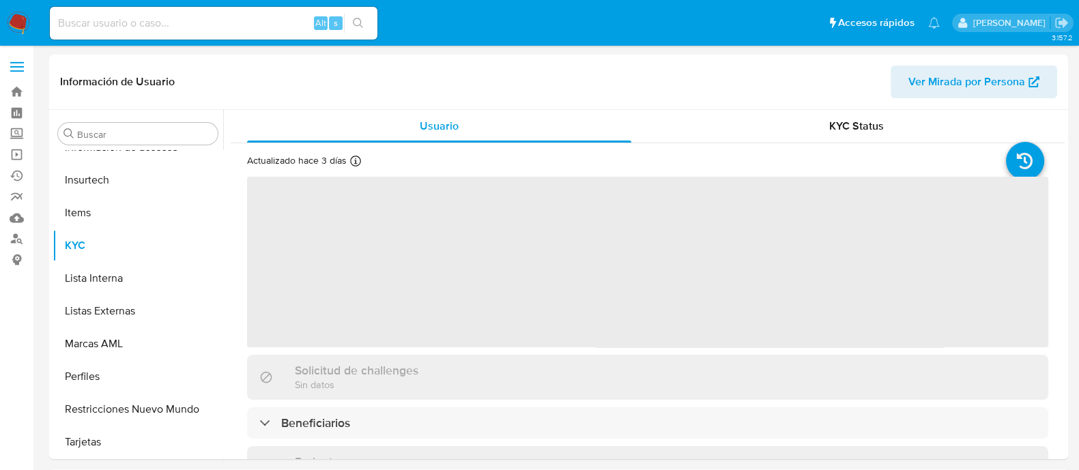
click at [239, 22] on input at bounding box center [214, 23] width 328 height 18
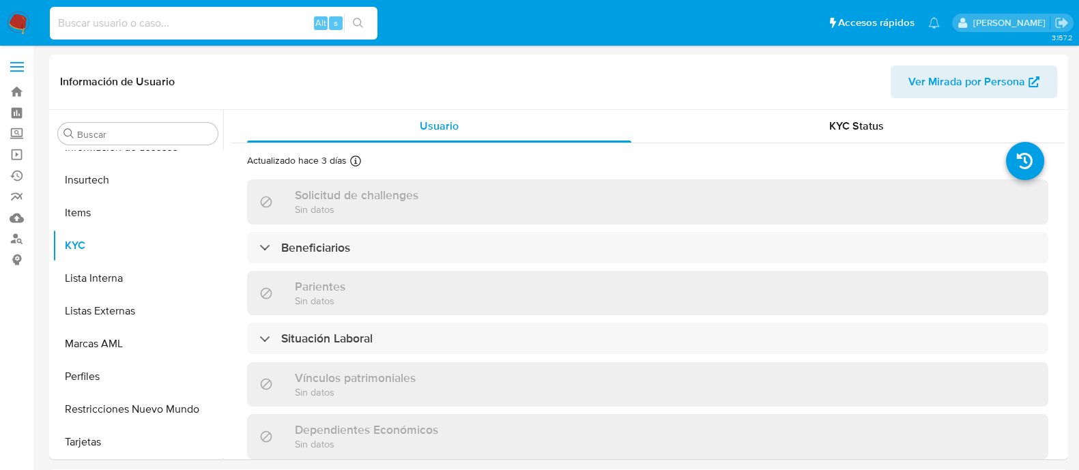
paste input "2399082033"
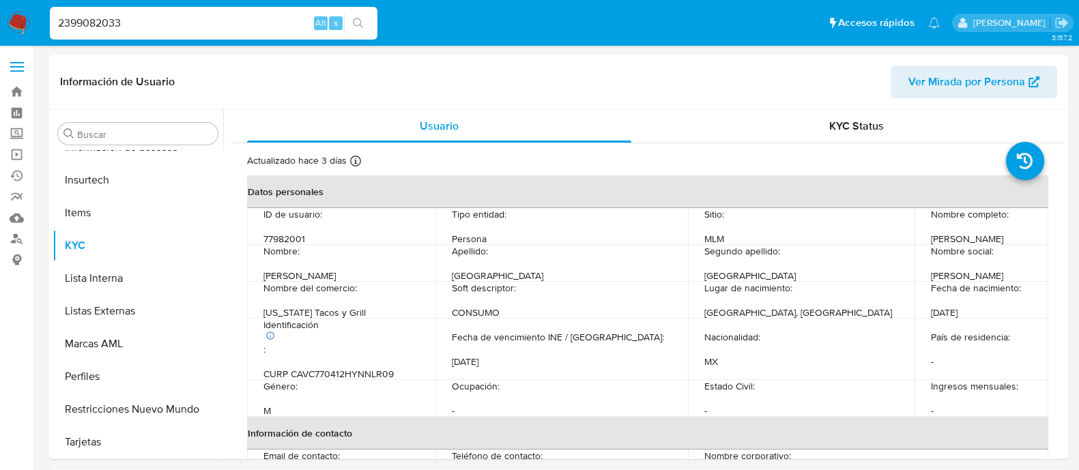
type input "2399082033"
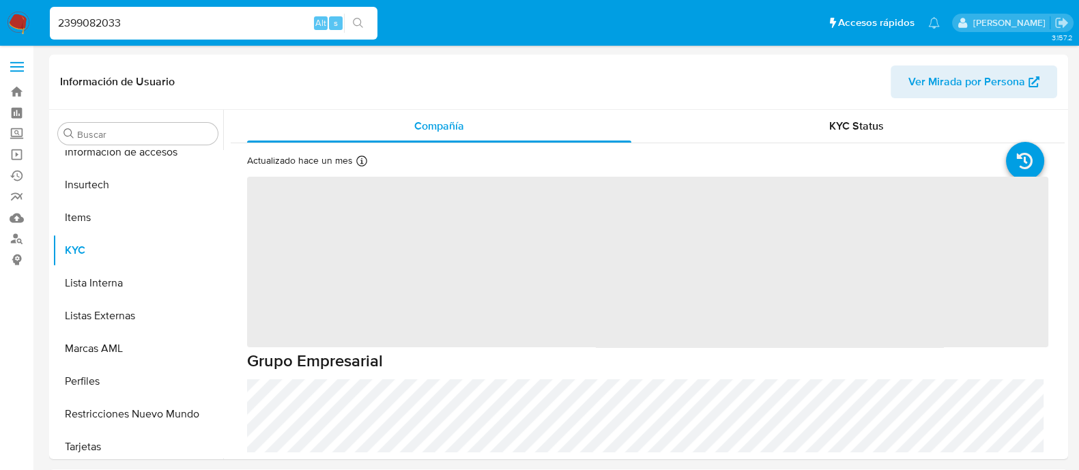
scroll to position [576, 0]
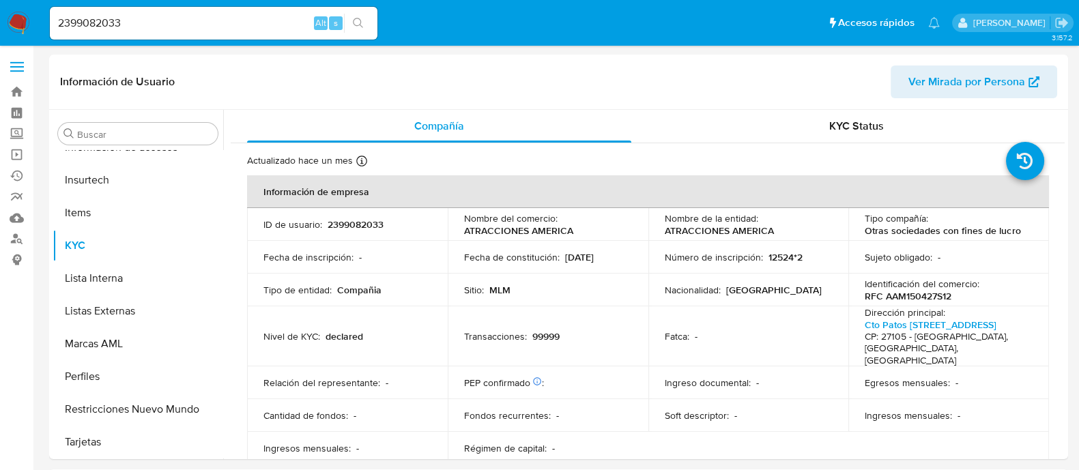
select select "10"
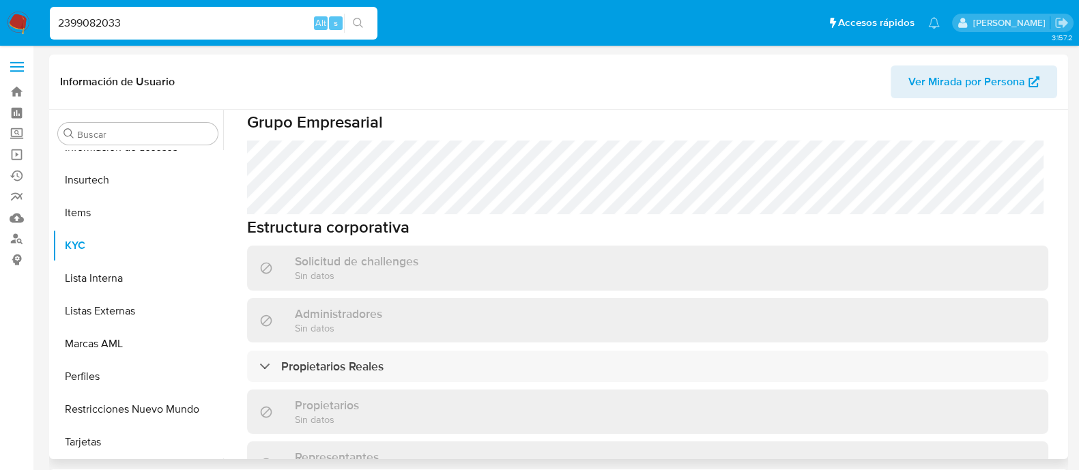
scroll to position [649, 0]
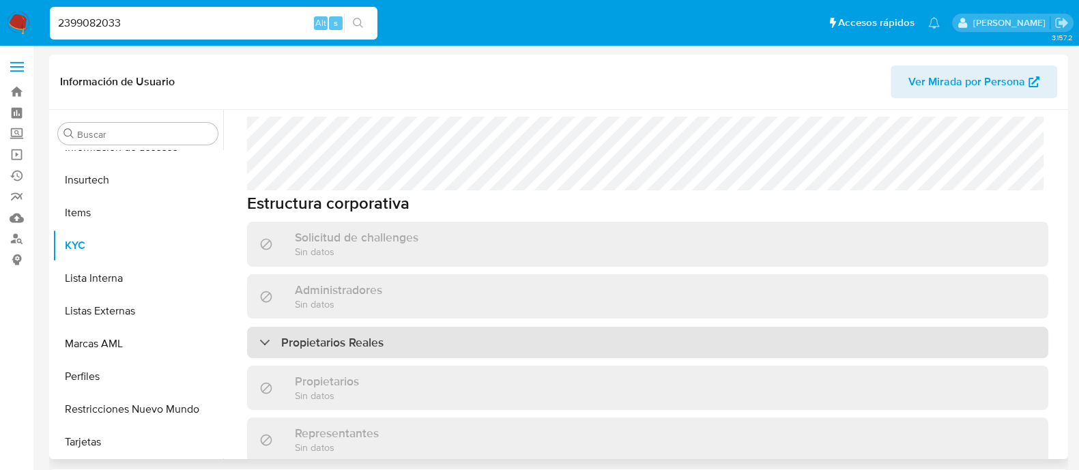
click at [347, 335] on h3 "Propietarios Reales" at bounding box center [332, 342] width 102 height 15
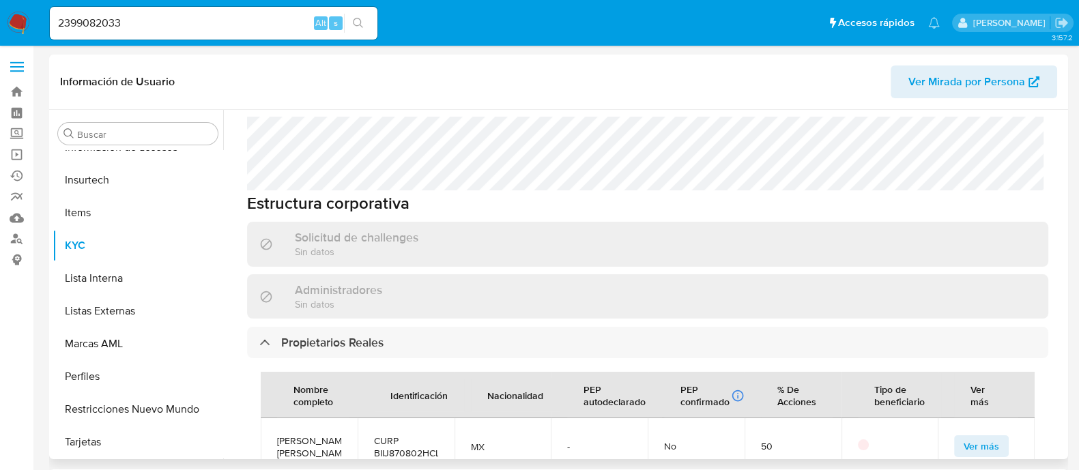
scroll to position [735, 0]
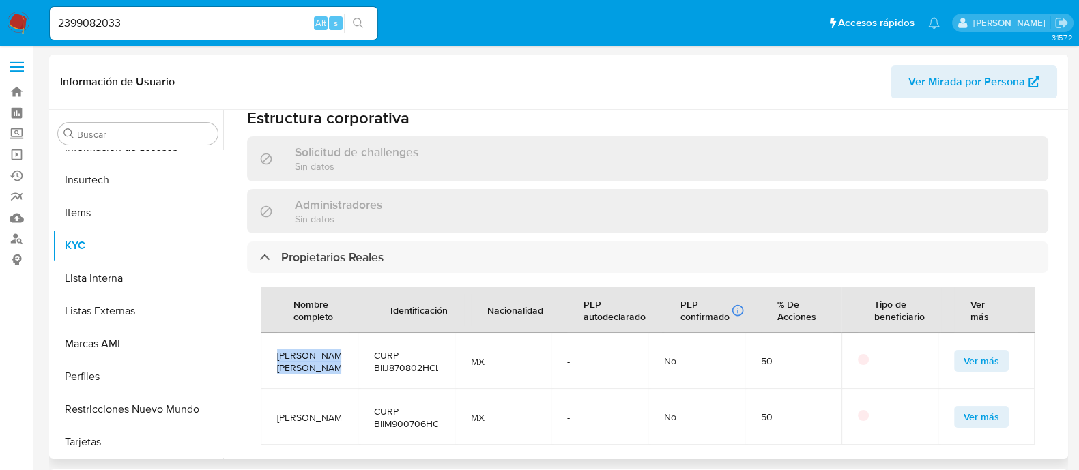
drag, startPoint x: 277, startPoint y: 309, endPoint x: 324, endPoint y: 343, distance: 58.6
click at [324, 350] on span "JORGE SALOMON BITAR IDUÑATE" at bounding box center [309, 362] width 64 height 25
copy span "JORGE SALOMON BITAR IDUÑATE"
click at [969, 352] on span "Ver más" at bounding box center [981, 361] width 35 height 19
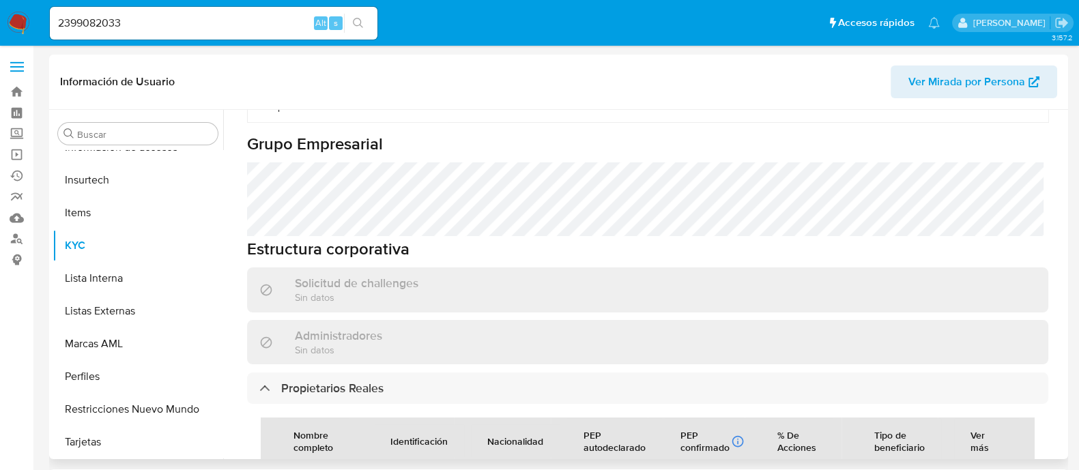
scroll to position [479, 0]
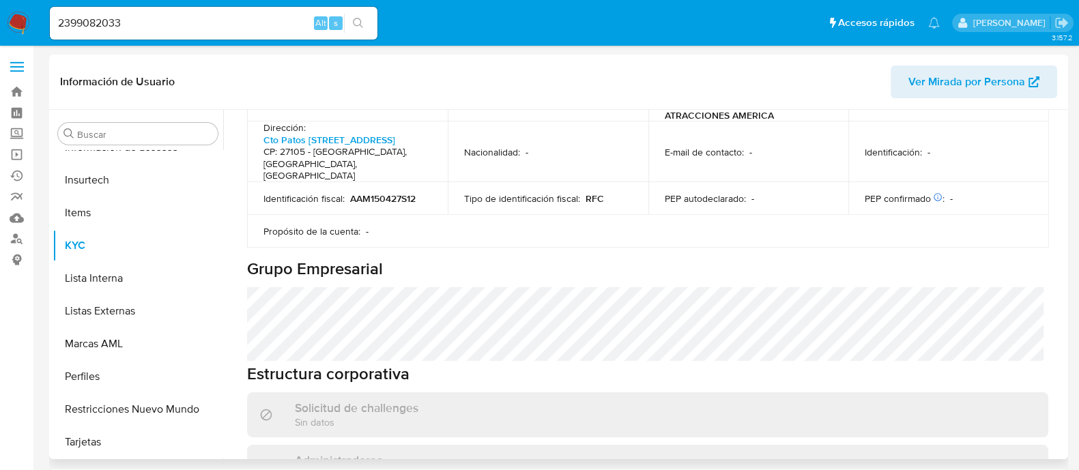
click at [981, 87] on span "Ver Mirada por Persona" at bounding box center [967, 82] width 117 height 33
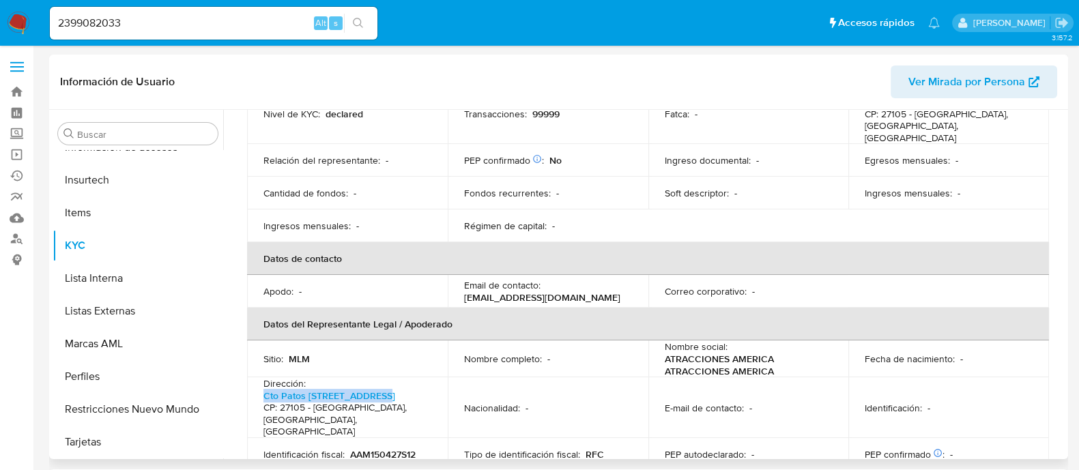
drag, startPoint x: 367, startPoint y: 372, endPoint x: 255, endPoint y: 373, distance: 112.6
click at [255, 378] on td "Dirección : Cto Patos 112, Las Villas CP: 27105 - Torreón, Coahuila, Mexico" at bounding box center [347, 408] width 201 height 61
copy p "Cto Patos 112, Las Villas"
click at [324, 402] on h4 "CP: 27105 - Torreón, Coahuila, Mexico" at bounding box center [345, 420] width 162 height 36
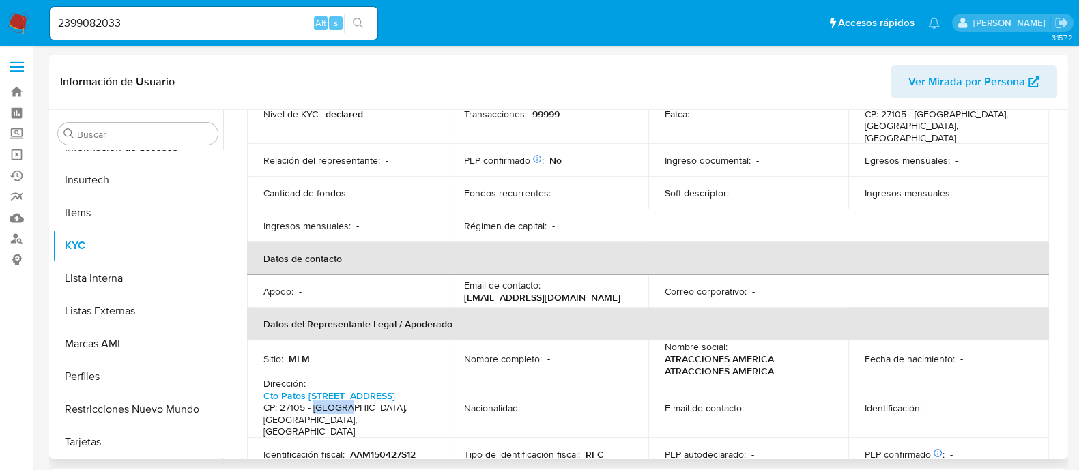
copy h4 "Torreón"
copy h4 "Coahuila, Mexico"
drag, startPoint x: 352, startPoint y: 387, endPoint x: 418, endPoint y: 387, distance: 66.9
click at [418, 402] on h4 "CP: 27105 - Torreón, Coahuila, Mexico" at bounding box center [345, 420] width 162 height 36
click at [294, 402] on h4 "CP: 27105 - Torreón, Coahuila, Mexico" at bounding box center [345, 420] width 162 height 36
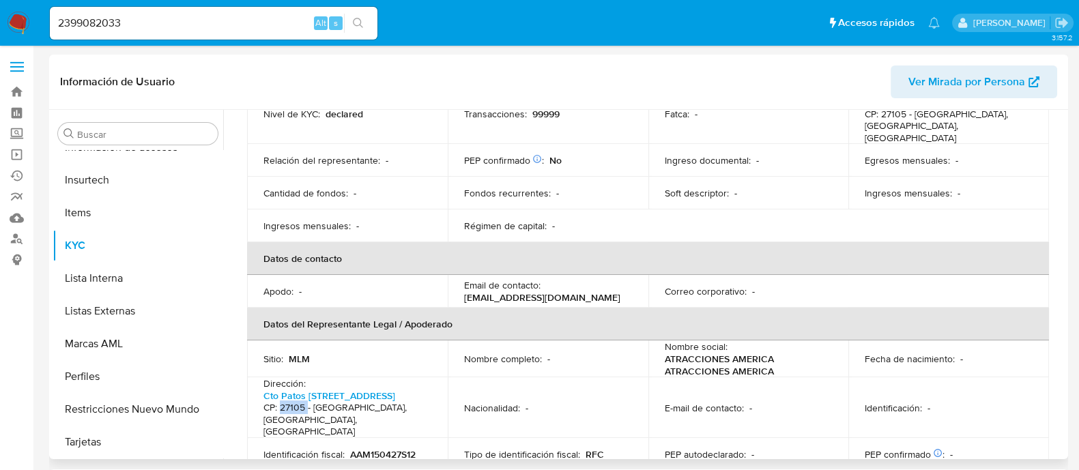
click at [294, 402] on h4 "CP: 27105 - Torreón, Coahuila, Mexico" at bounding box center [345, 420] width 162 height 36
copy h4 "27105"
drag, startPoint x: 459, startPoint y: 275, endPoint x: 563, endPoint y: 280, distance: 103.9
click at [563, 280] on td "Email de contacto : admin@playdoit.mx" at bounding box center [548, 291] width 201 height 33
copy p "admin@playdoit.mx"
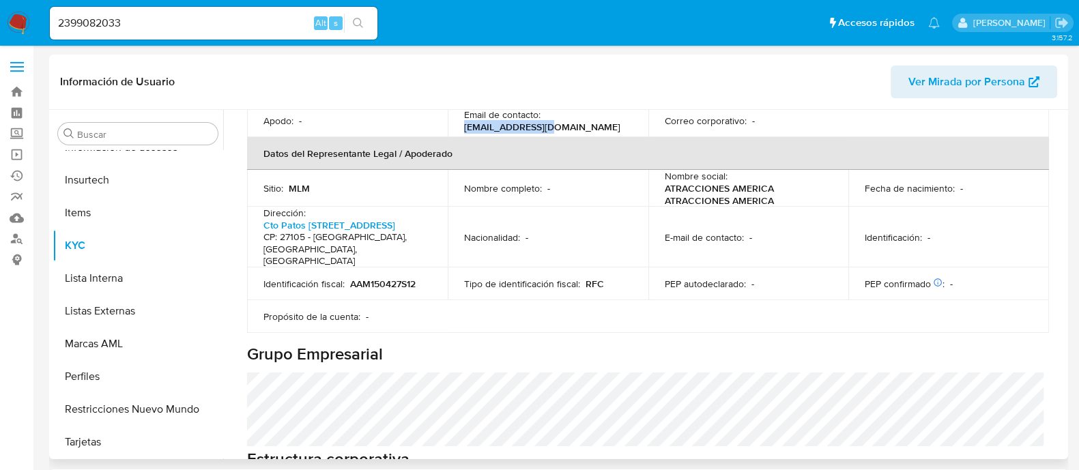
scroll to position [0, 0]
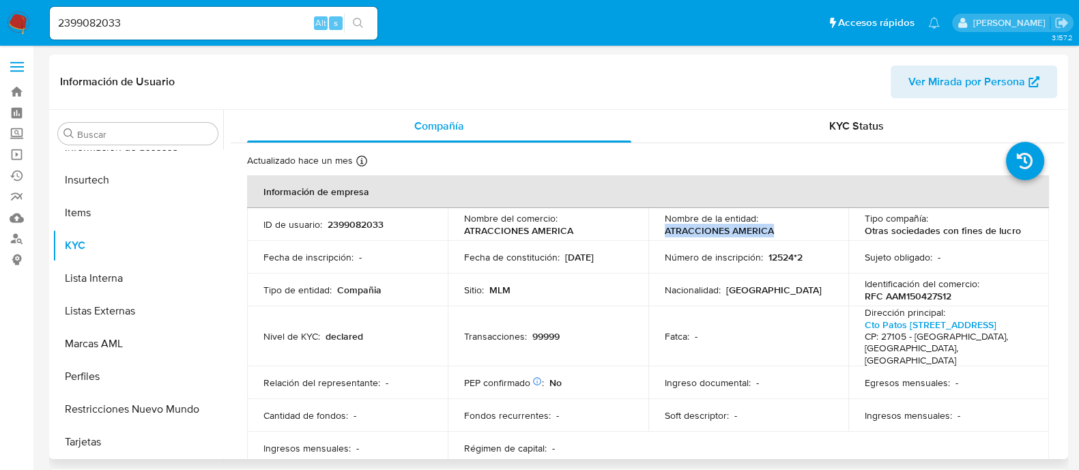
drag, startPoint x: 660, startPoint y: 228, endPoint x: 779, endPoint y: 230, distance: 118.8
click at [779, 230] on td "Nombre de la entidad : ATRACCIONES AMERICA" at bounding box center [749, 224] width 201 height 33
copy p "ATRACCIONES AMERICA"
click at [897, 295] on p "RFC AAM150427S12" at bounding box center [908, 296] width 87 height 12
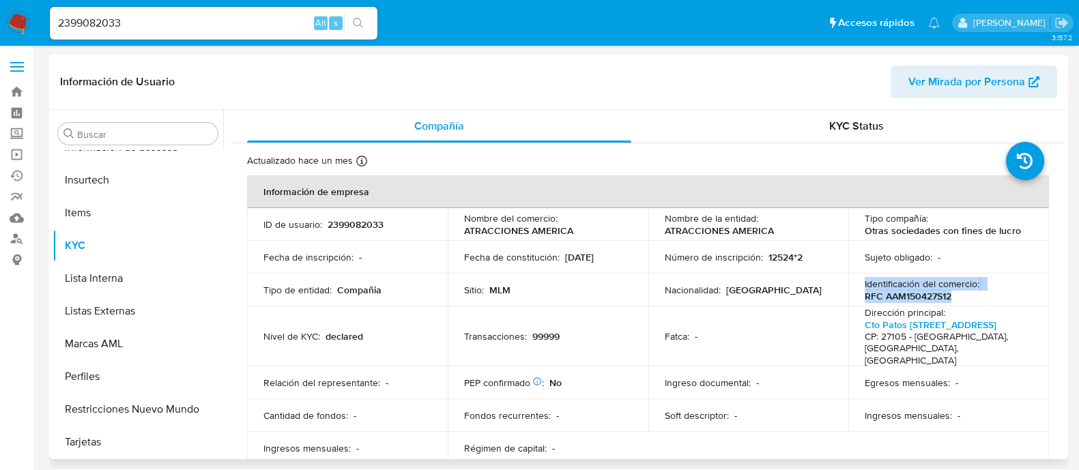
click at [897, 295] on p "RFC AAM150427S12" at bounding box center [908, 296] width 87 height 12
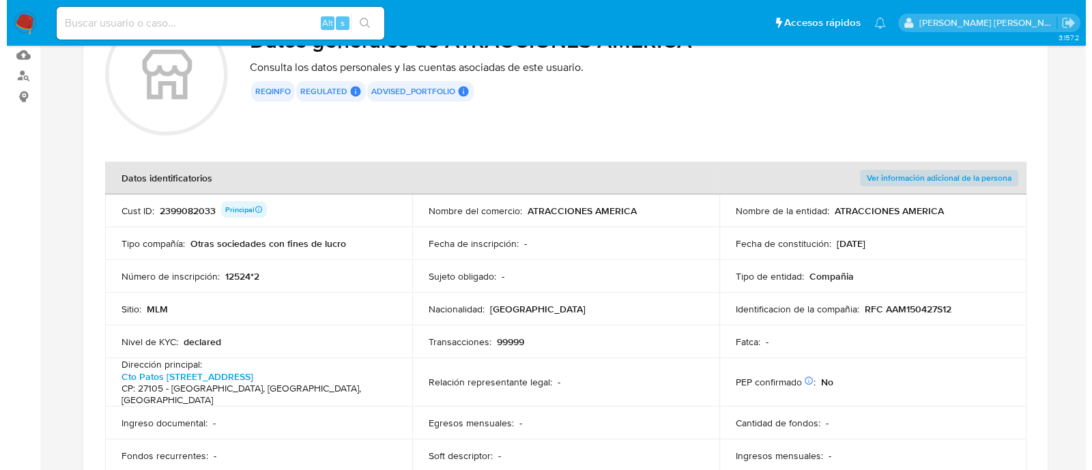
scroll to position [170, 0]
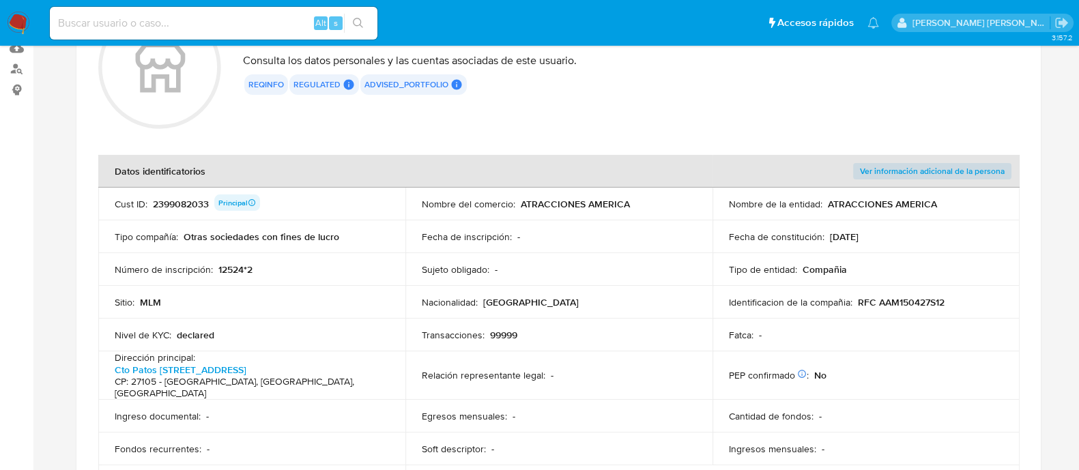
click at [949, 165] on span "Ver información adicional de la persona" at bounding box center [932, 172] width 145 height 14
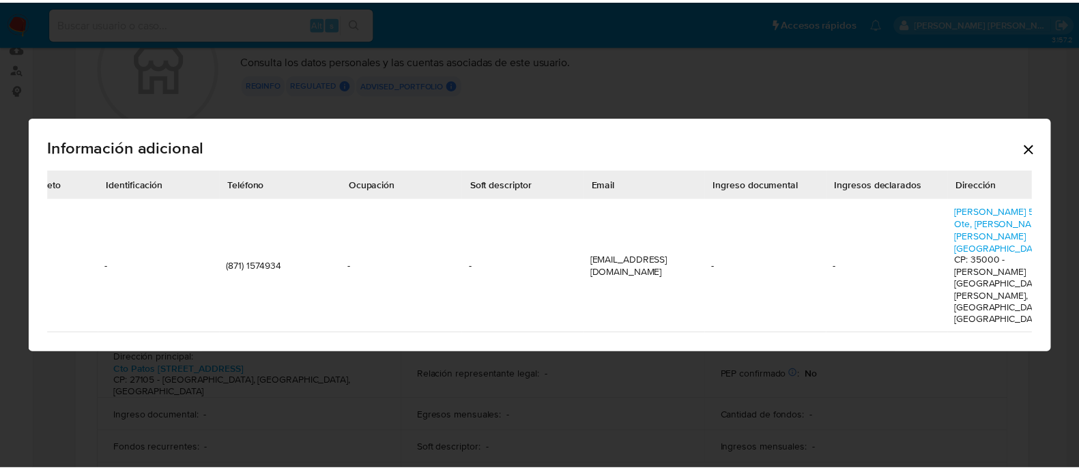
scroll to position [0, 0]
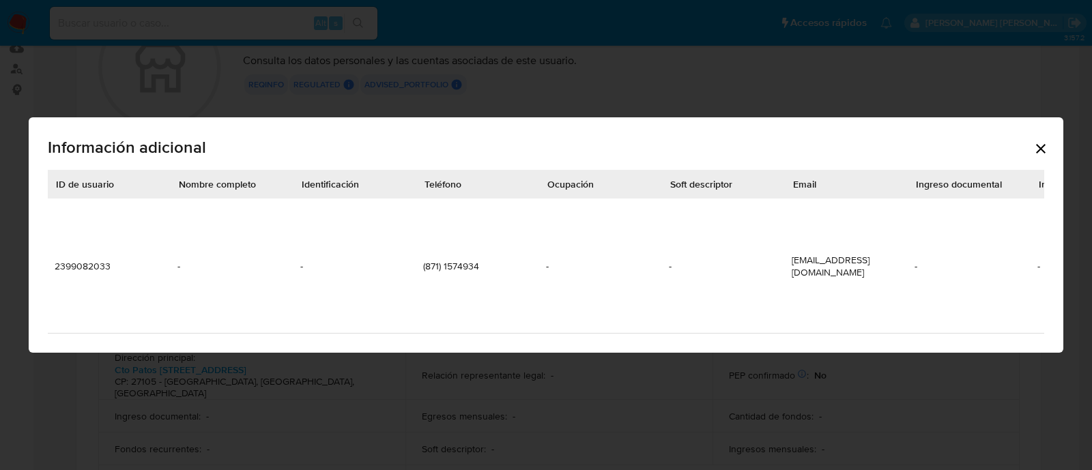
click at [1046, 157] on icon "Cerrar" at bounding box center [1041, 149] width 16 height 16
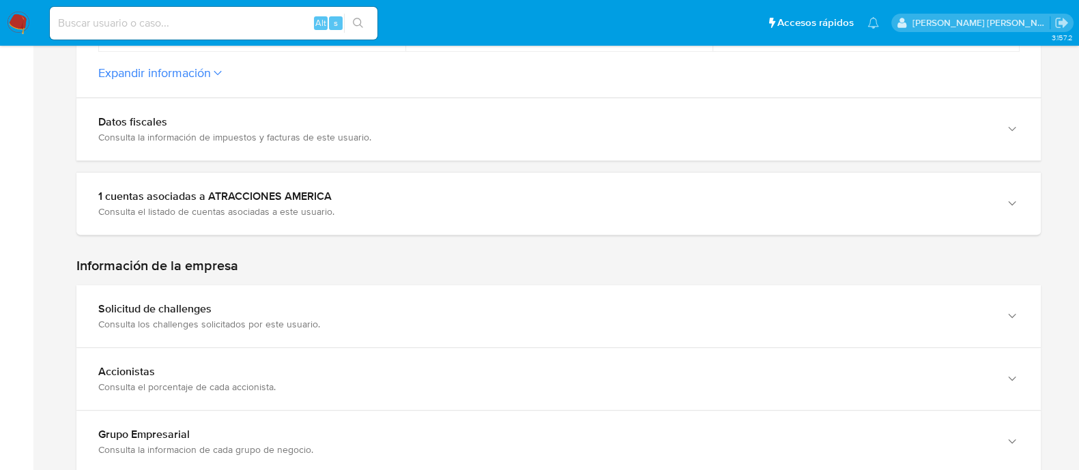
scroll to position [427, 0]
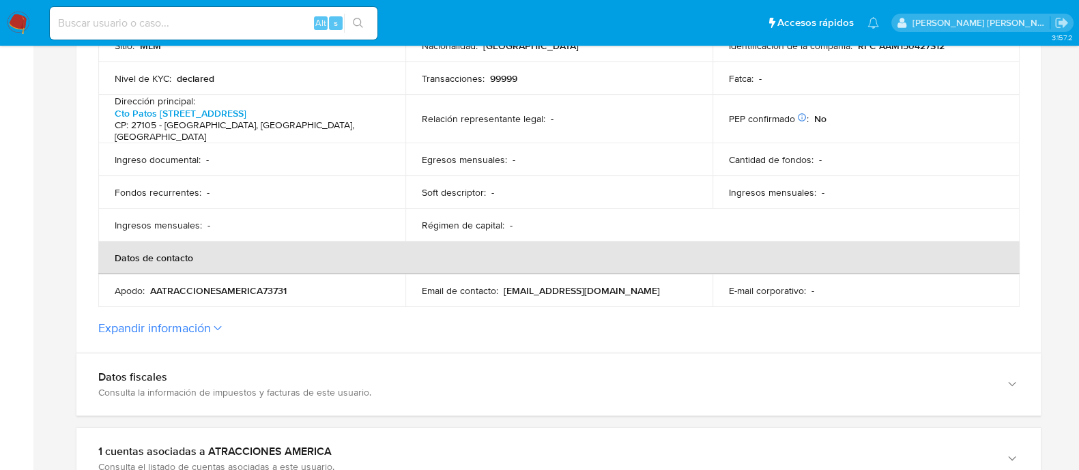
click at [214, 321] on label "Expandir información" at bounding box center [558, 328] width 921 height 15
click at [211, 321] on button "Expandir información" at bounding box center [154, 328] width 113 height 15
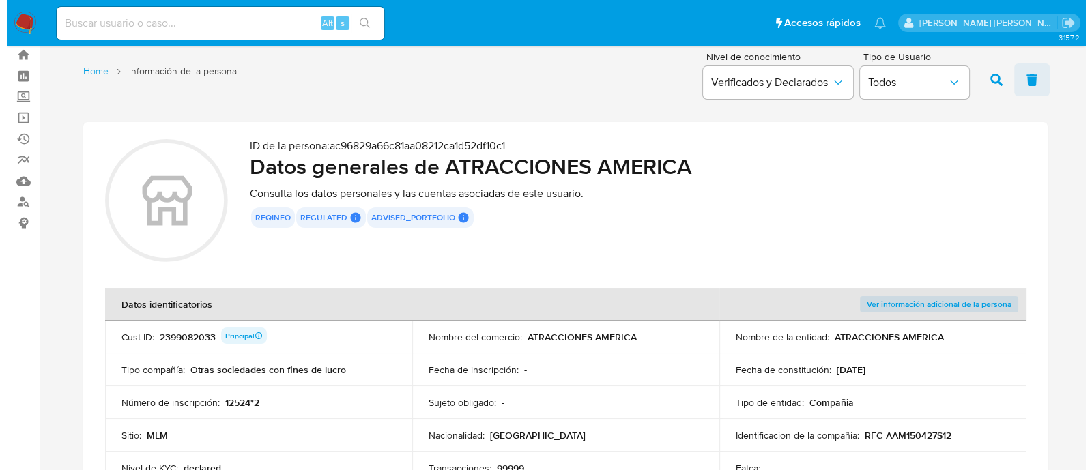
scroll to position [0, 0]
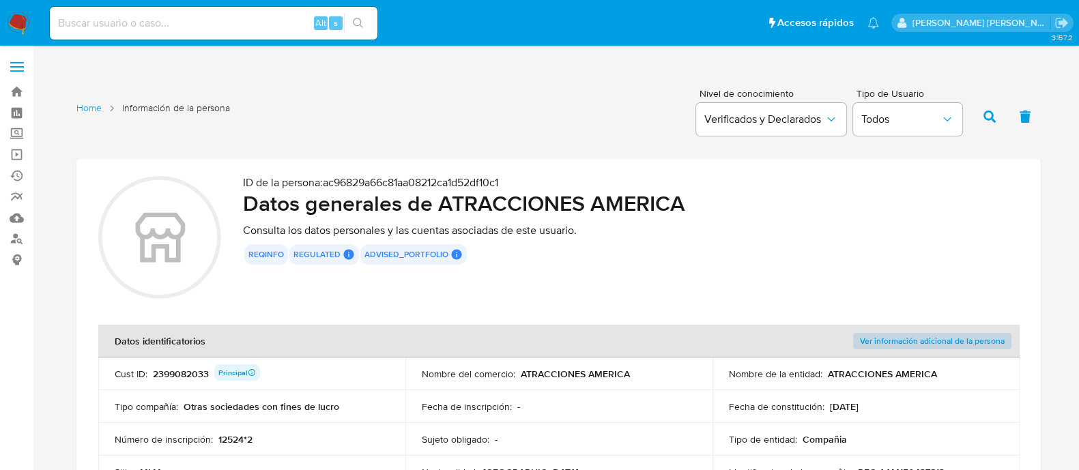
click at [911, 337] on span "Ver información adicional de la persona" at bounding box center [932, 342] width 145 height 14
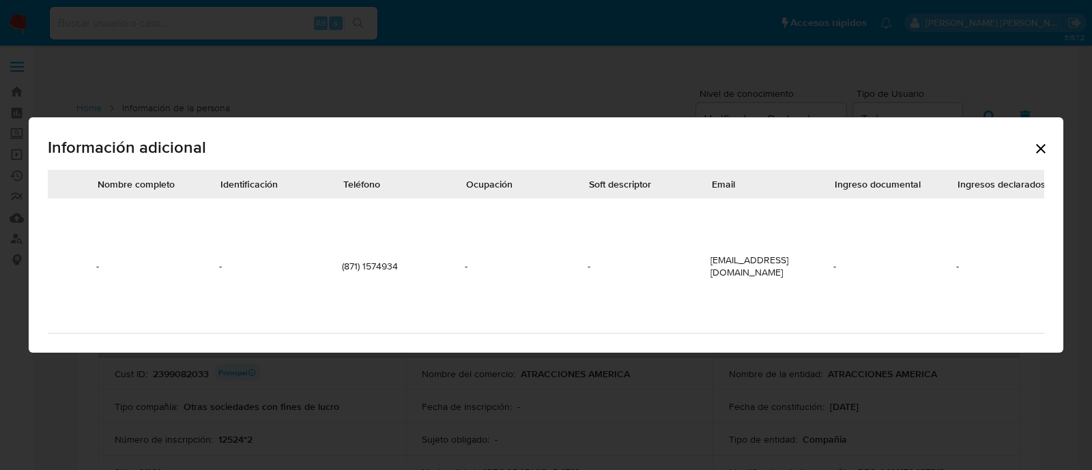
scroll to position [0, 81]
drag, startPoint x: 345, startPoint y: 255, endPoint x: 421, endPoint y: 254, distance: 75.8
click at [416, 254] on td "(871) 1574934" at bounding box center [397, 266] width 123 height 135
